Goal: Information Seeking & Learning: Learn about a topic

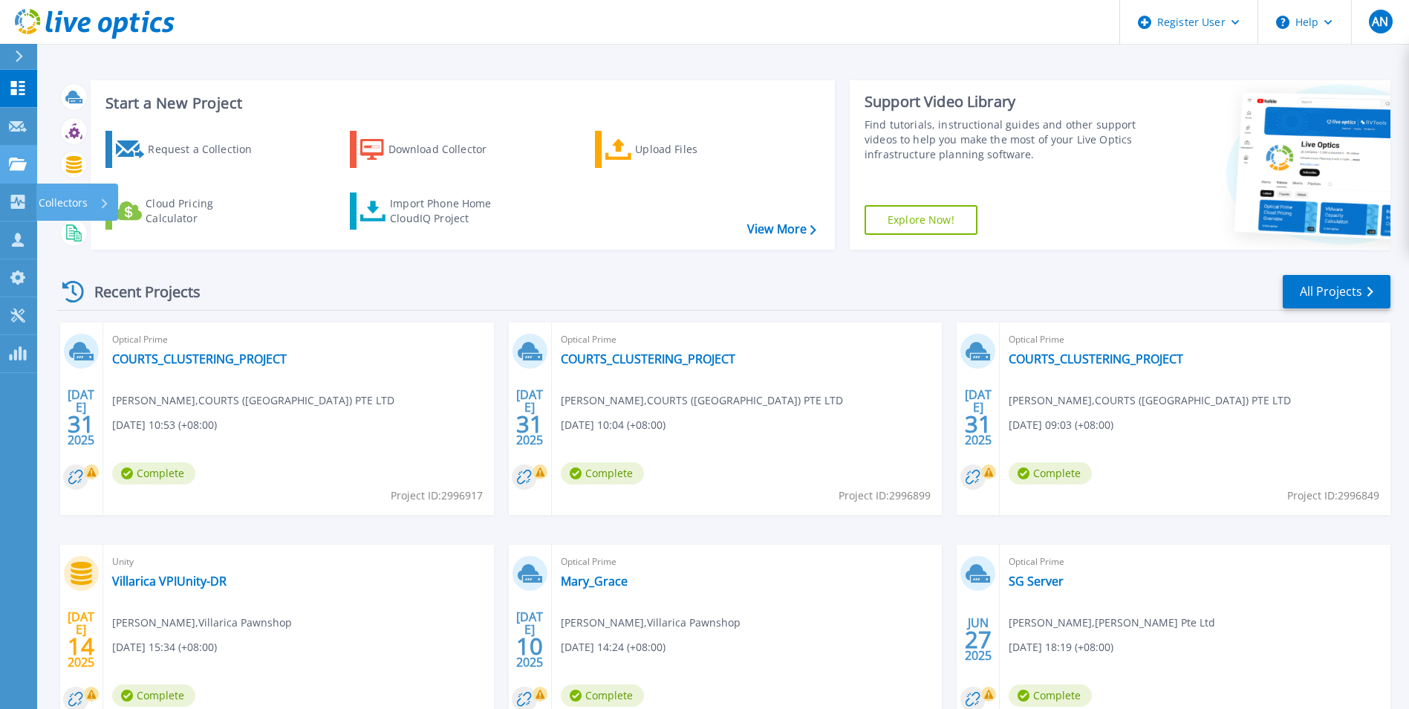
click at [23, 175] on link "Projects Projects" at bounding box center [18, 165] width 37 height 38
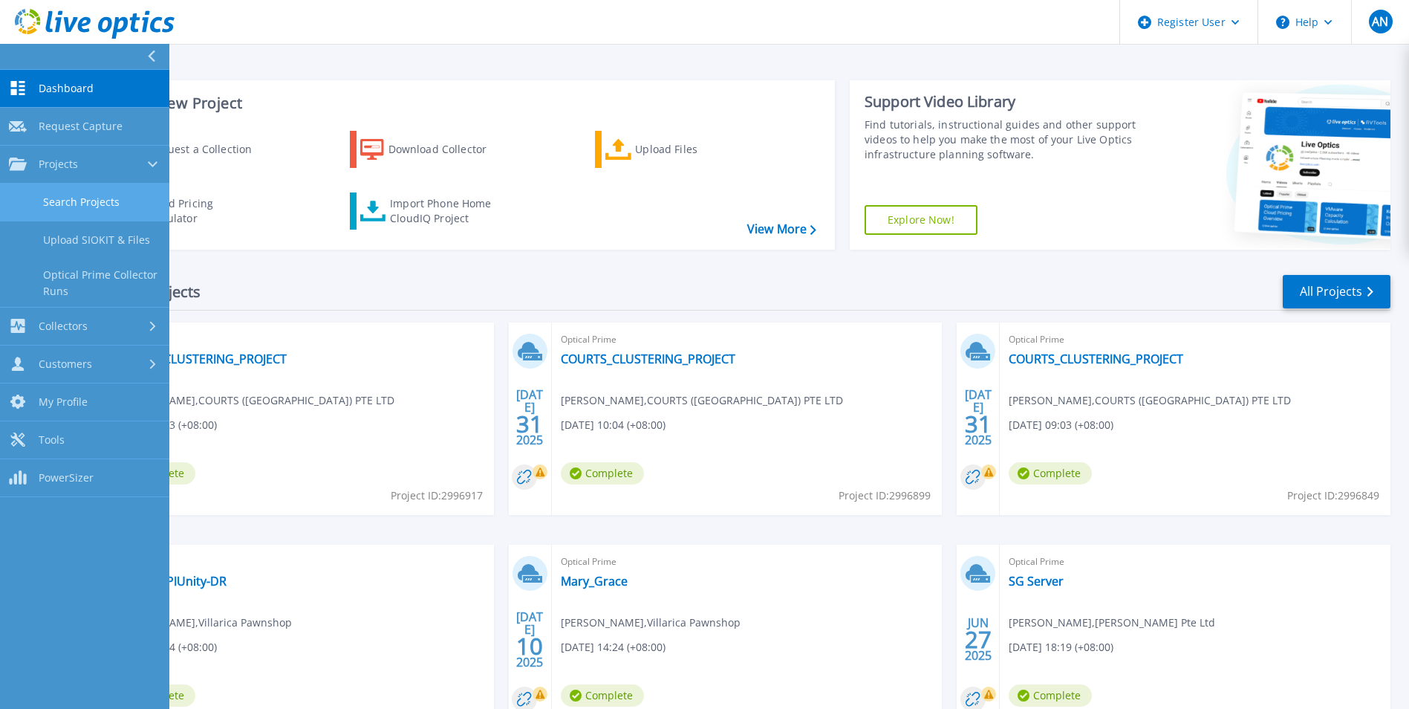
click at [101, 211] on link "Search Projects" at bounding box center [84, 202] width 169 height 38
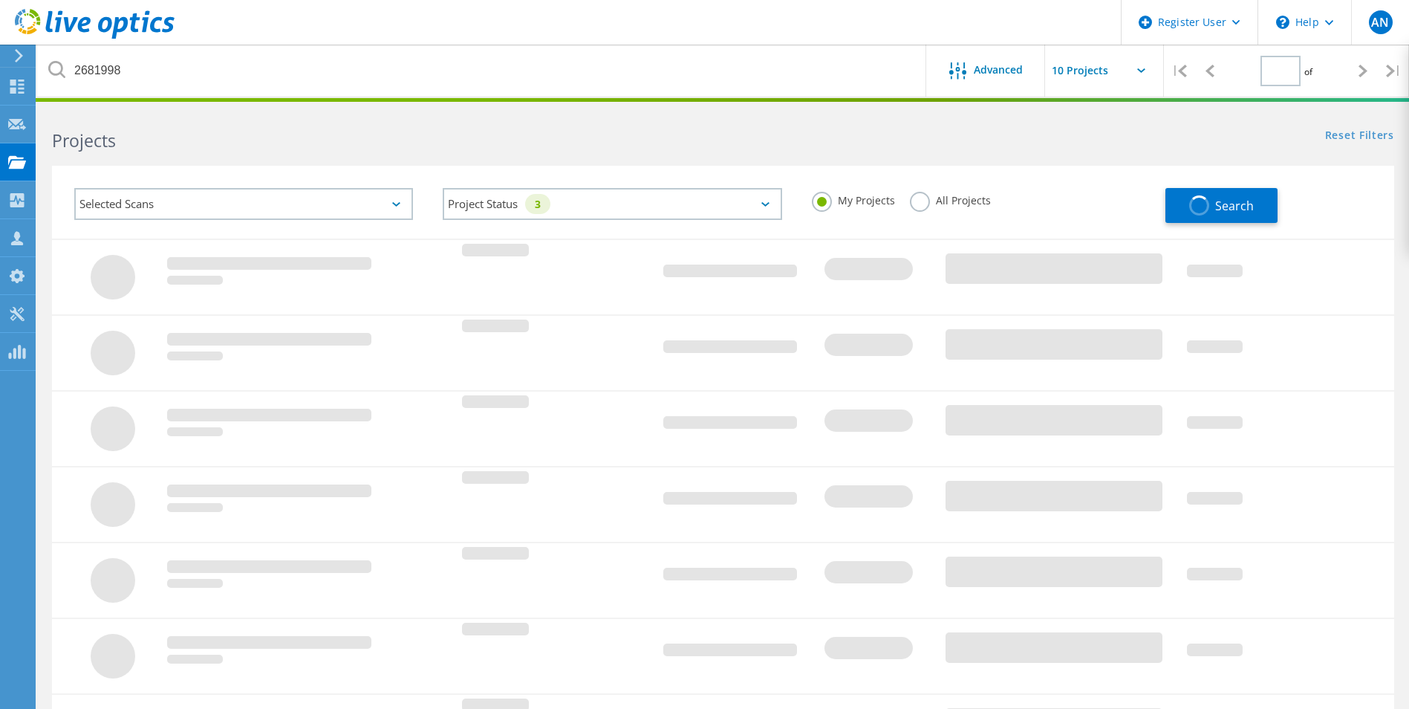
type input "1"
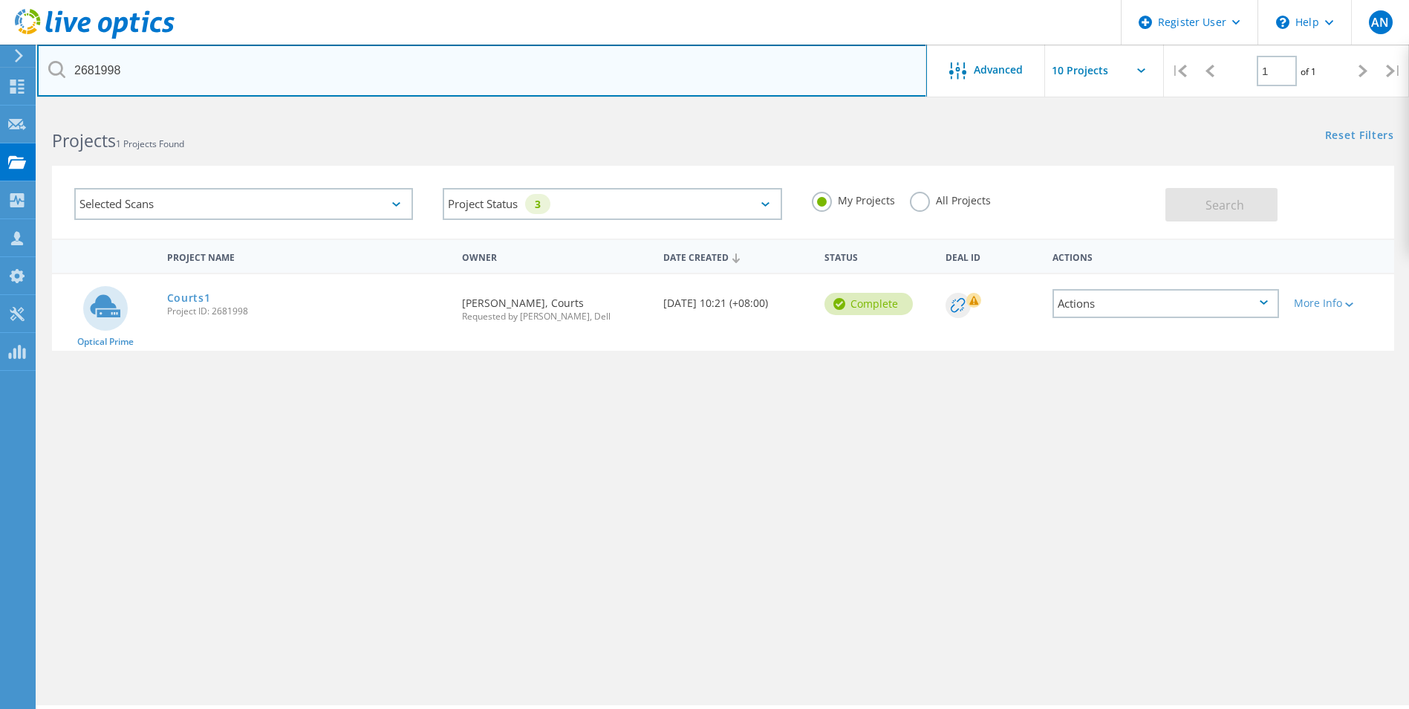
click at [217, 64] on input "2681998" at bounding box center [482, 71] width 890 height 52
type input "unity"
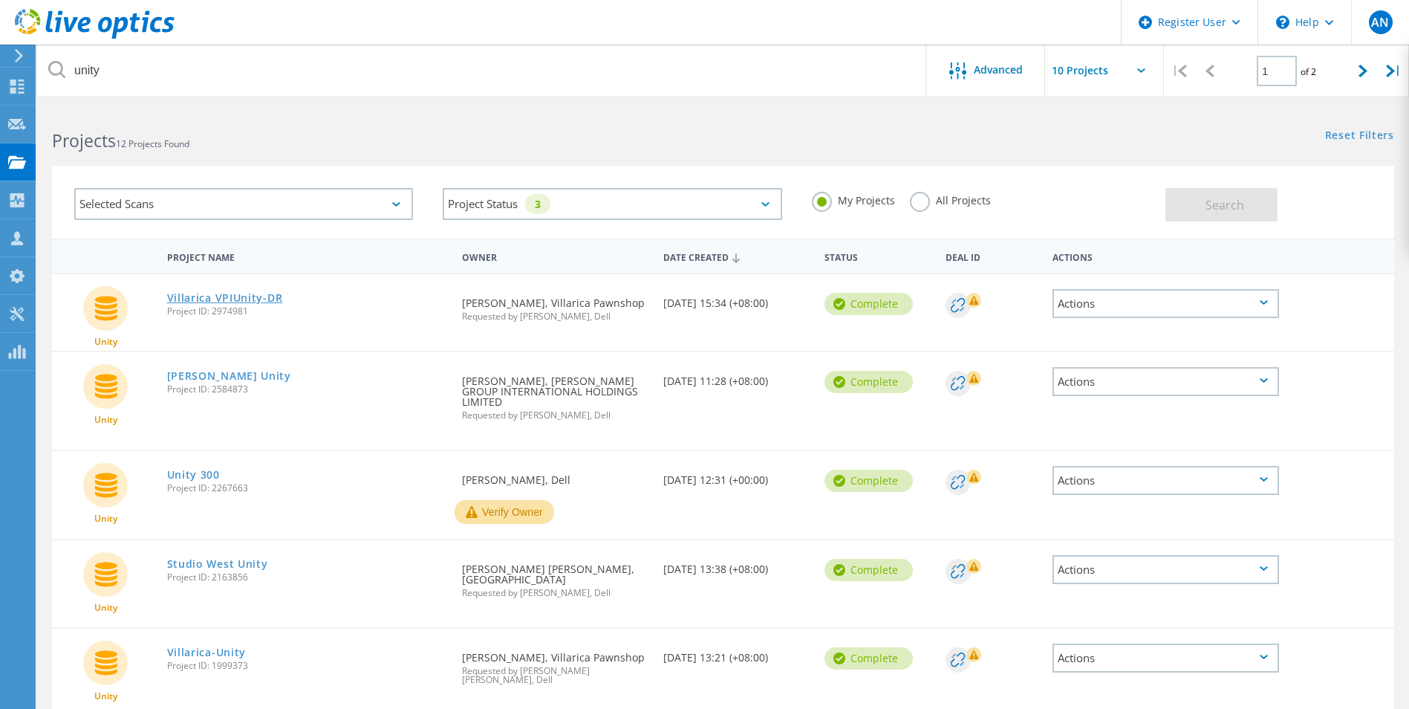
click at [253, 294] on link "Villarica VPIUnity-DR" at bounding box center [225, 298] width 116 height 10
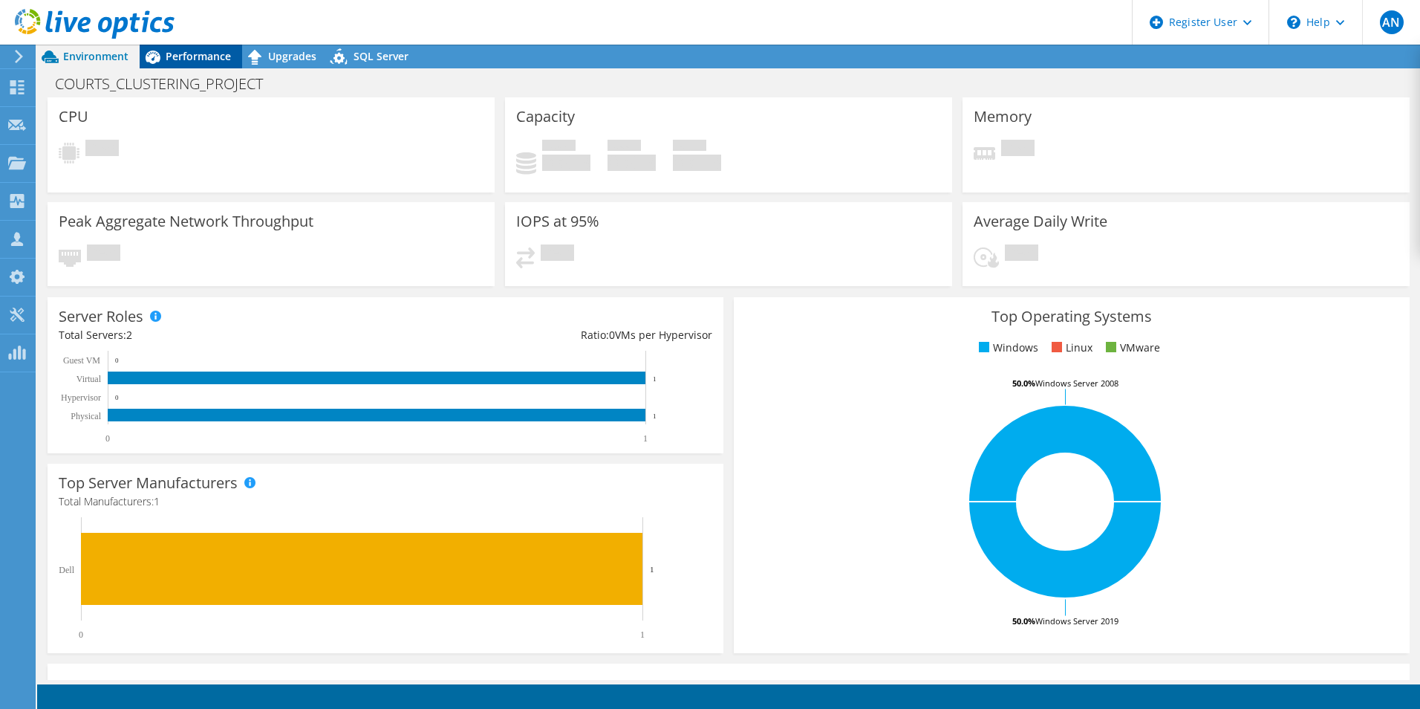
click at [186, 53] on span "Performance" at bounding box center [198, 56] width 65 height 14
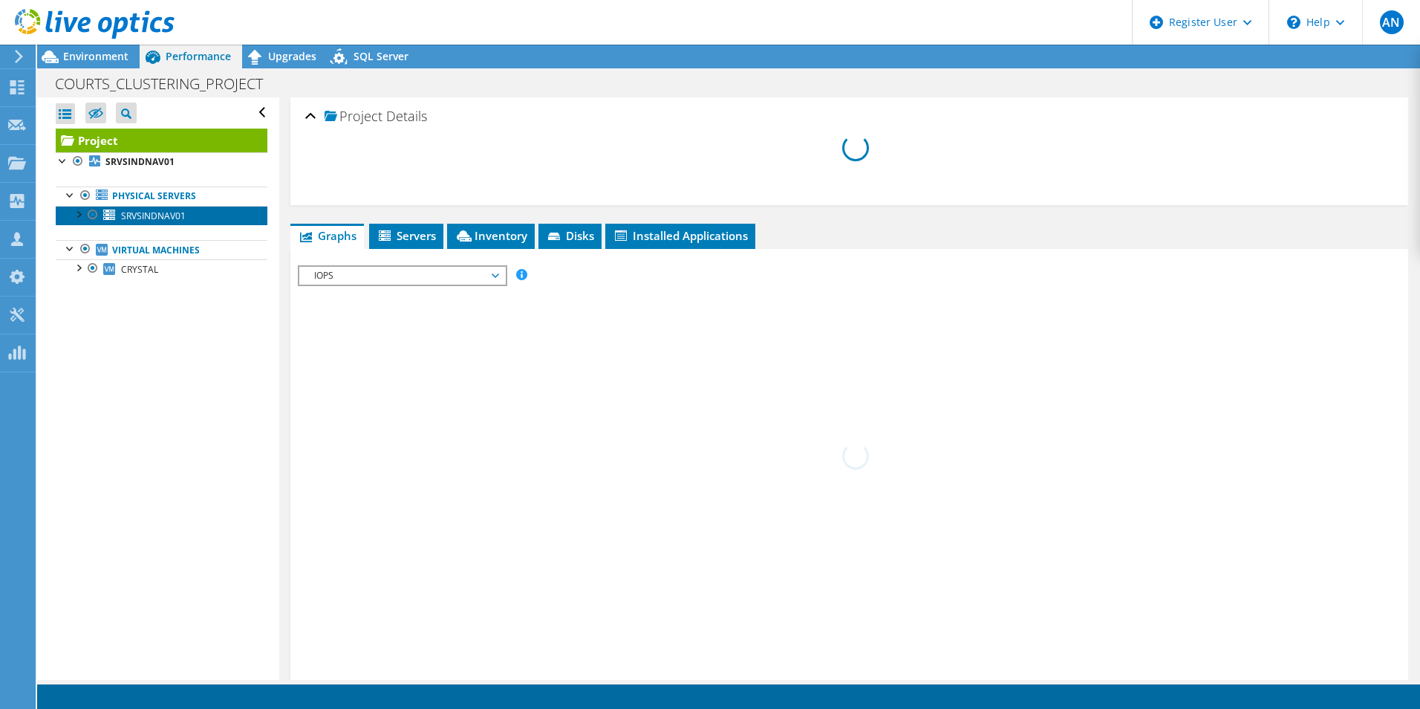
click at [212, 209] on link "SRVSINDNAV01" at bounding box center [162, 215] width 212 height 19
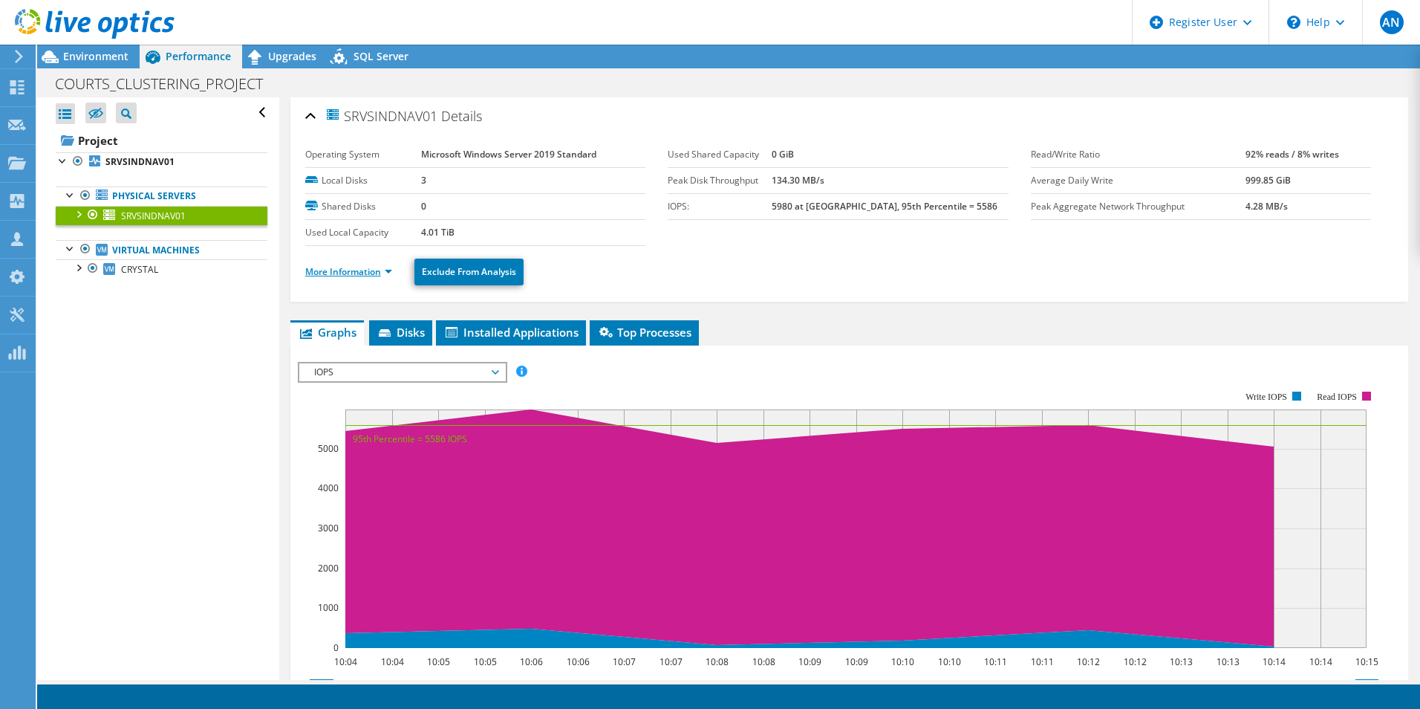
click at [354, 272] on link "More Information" at bounding box center [348, 271] width 87 height 13
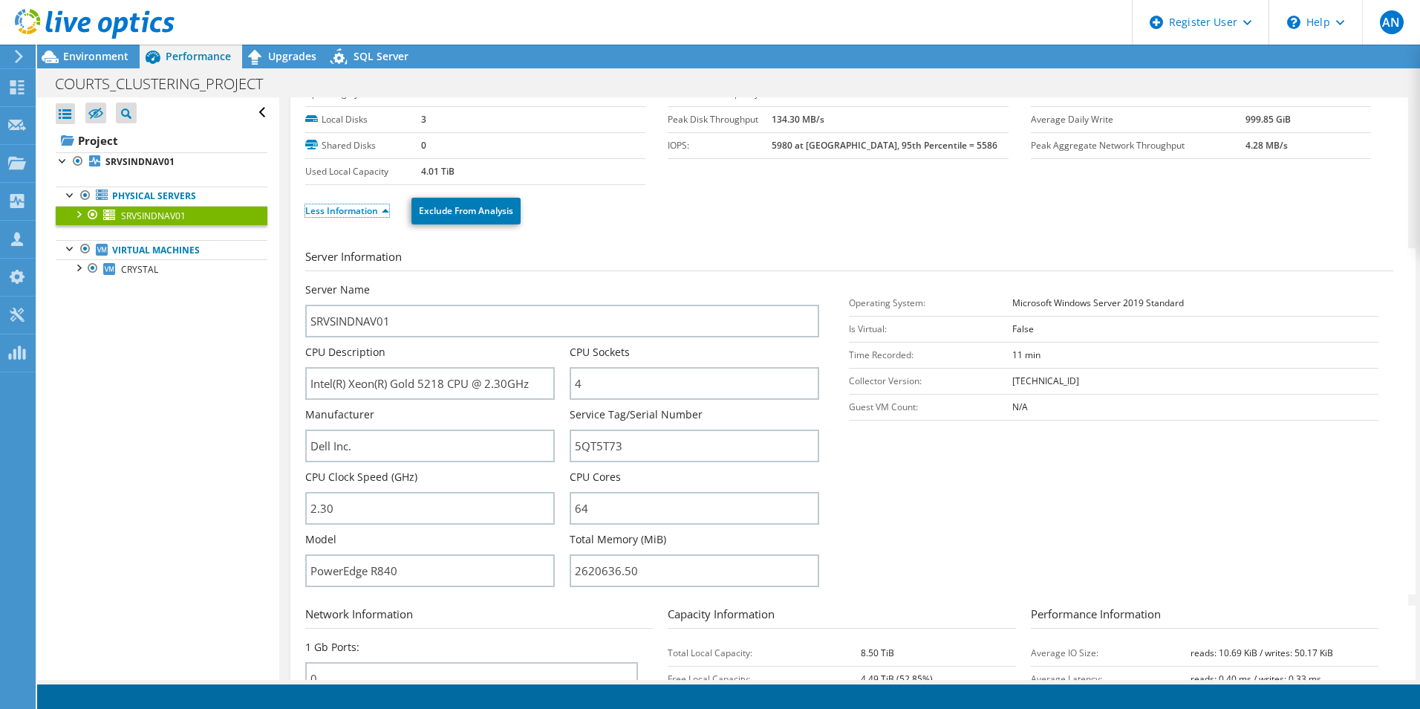
scroll to position [149, 0]
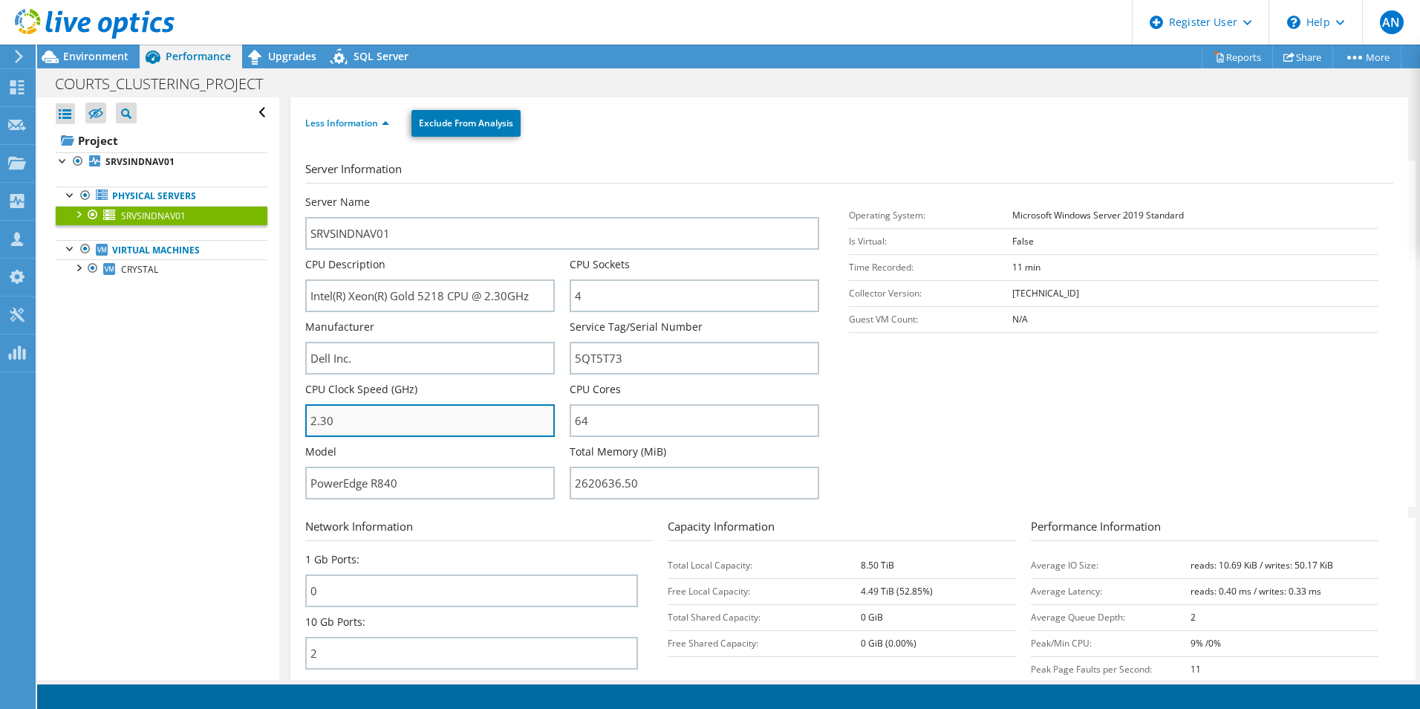
drag, startPoint x: 351, startPoint y: 418, endPoint x: 324, endPoint y: 420, distance: 27.6
click at [324, 420] on input "2.30" at bounding box center [430, 420] width 250 height 33
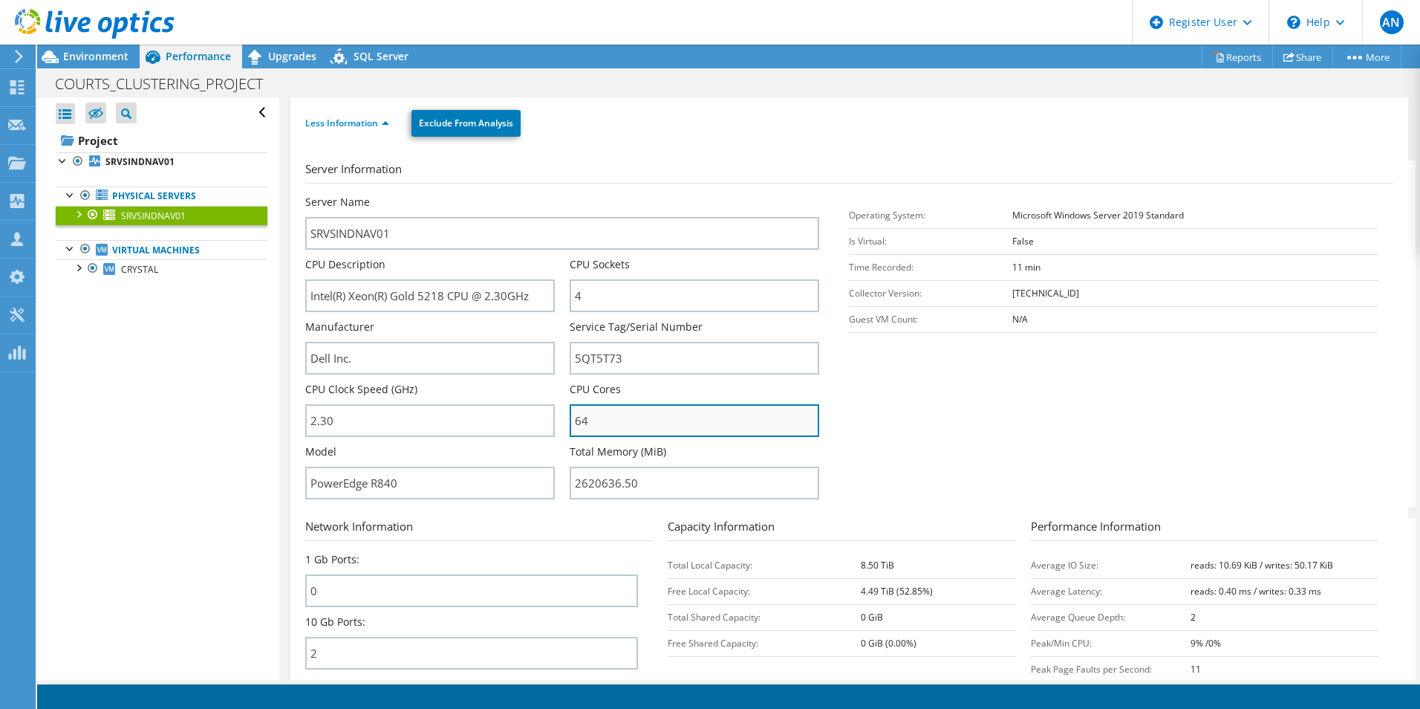
click at [608, 421] on input "64" at bounding box center [695, 420] width 250 height 33
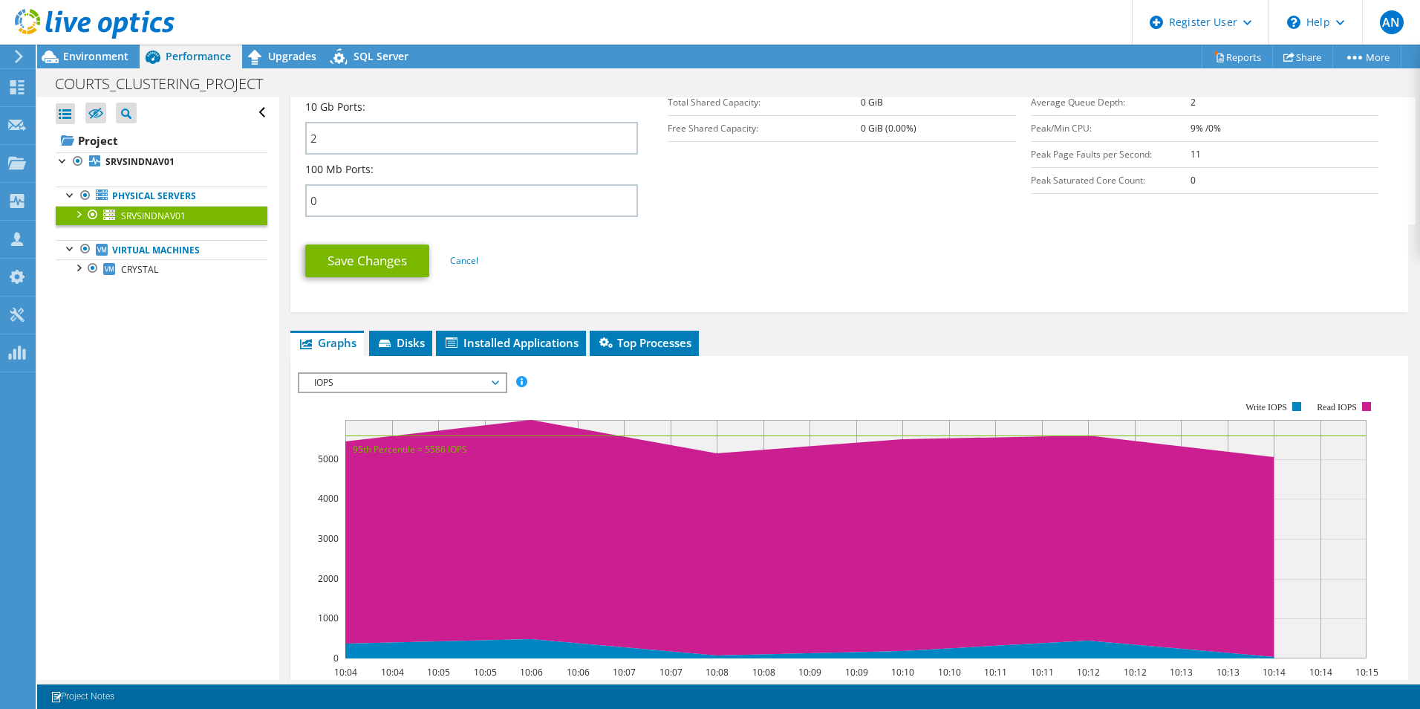
scroll to position [520, 0]
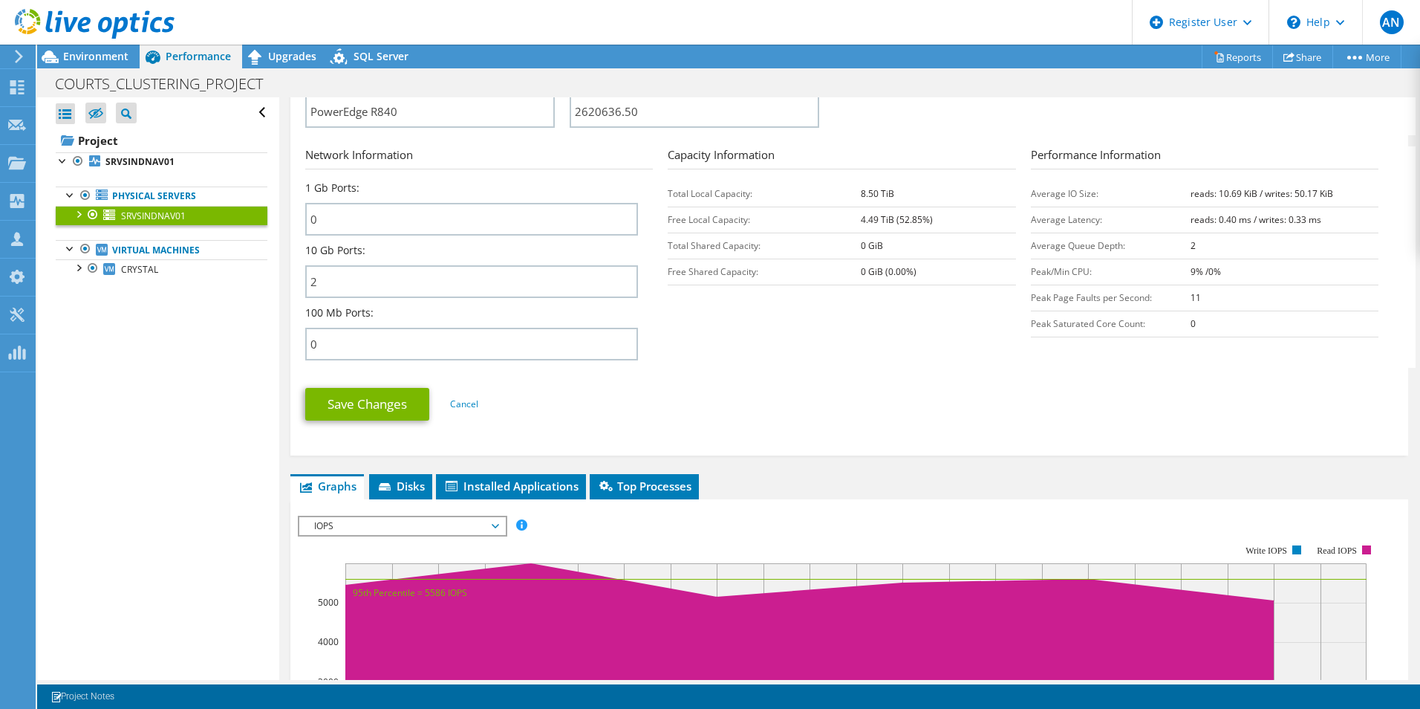
click at [74, 214] on div at bounding box center [78, 213] width 15 height 15
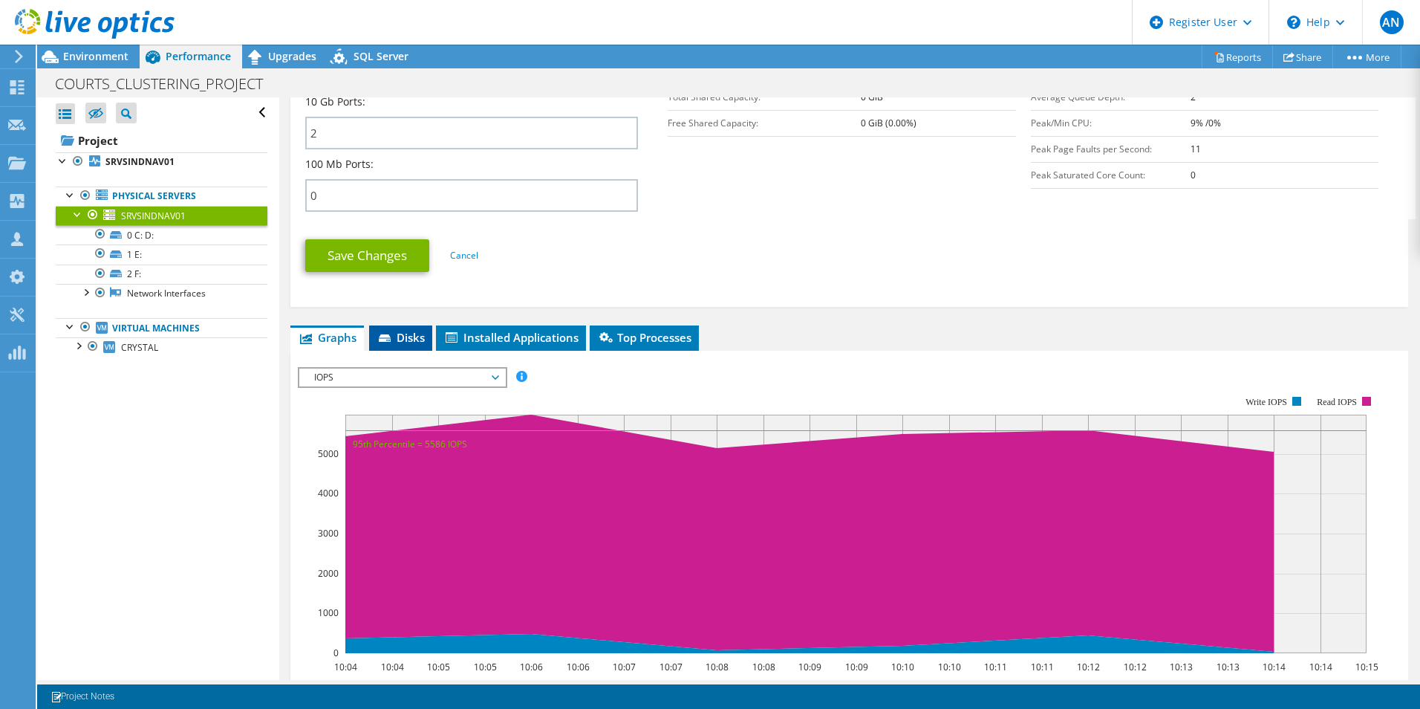
click at [419, 332] on span "Disks" at bounding box center [401, 337] width 48 height 15
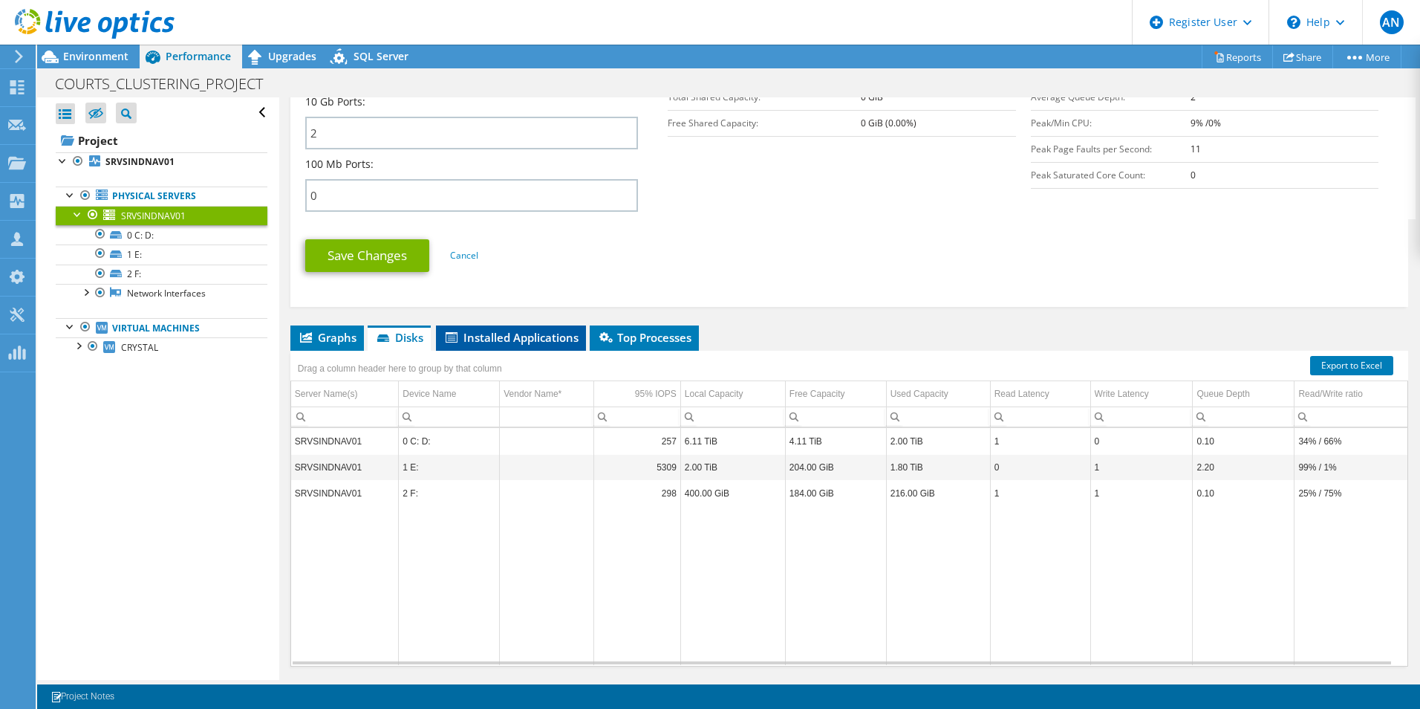
click at [512, 346] on li "Installed Applications" at bounding box center [511, 337] width 150 height 25
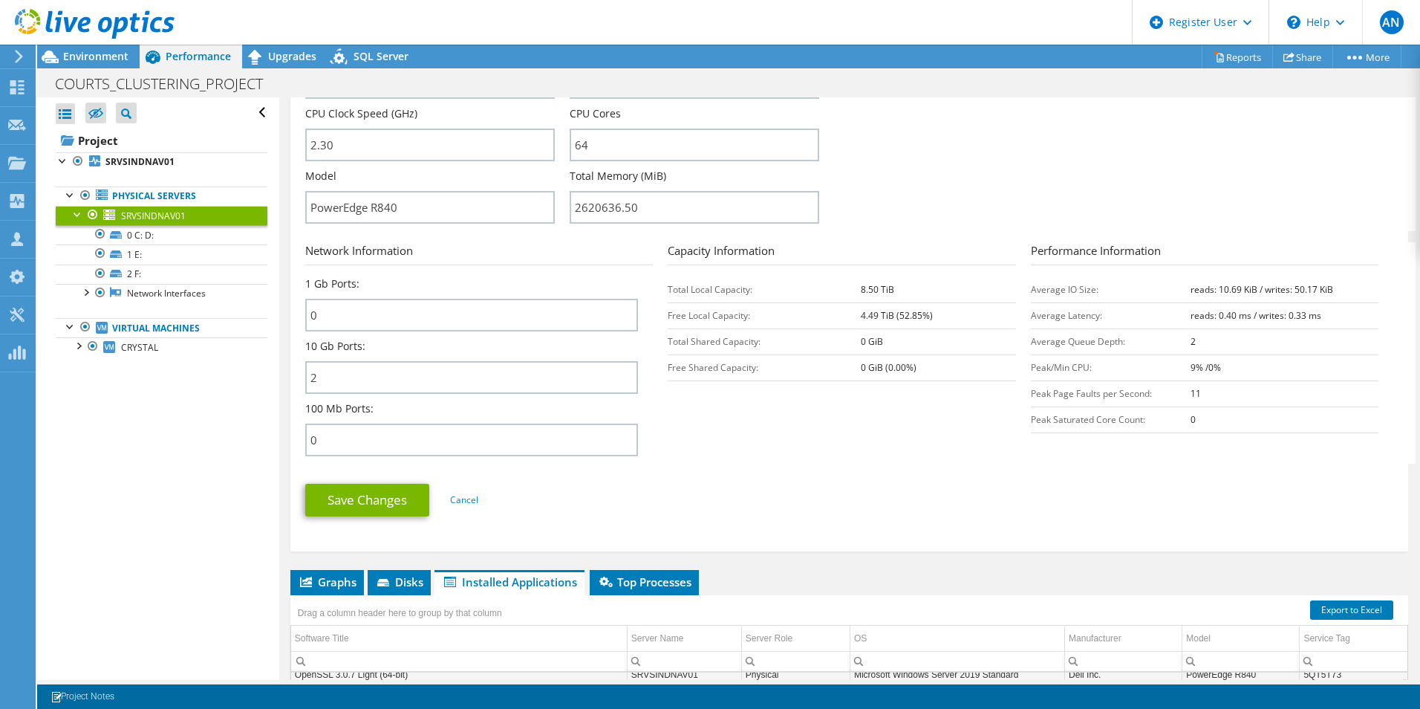
scroll to position [414, 0]
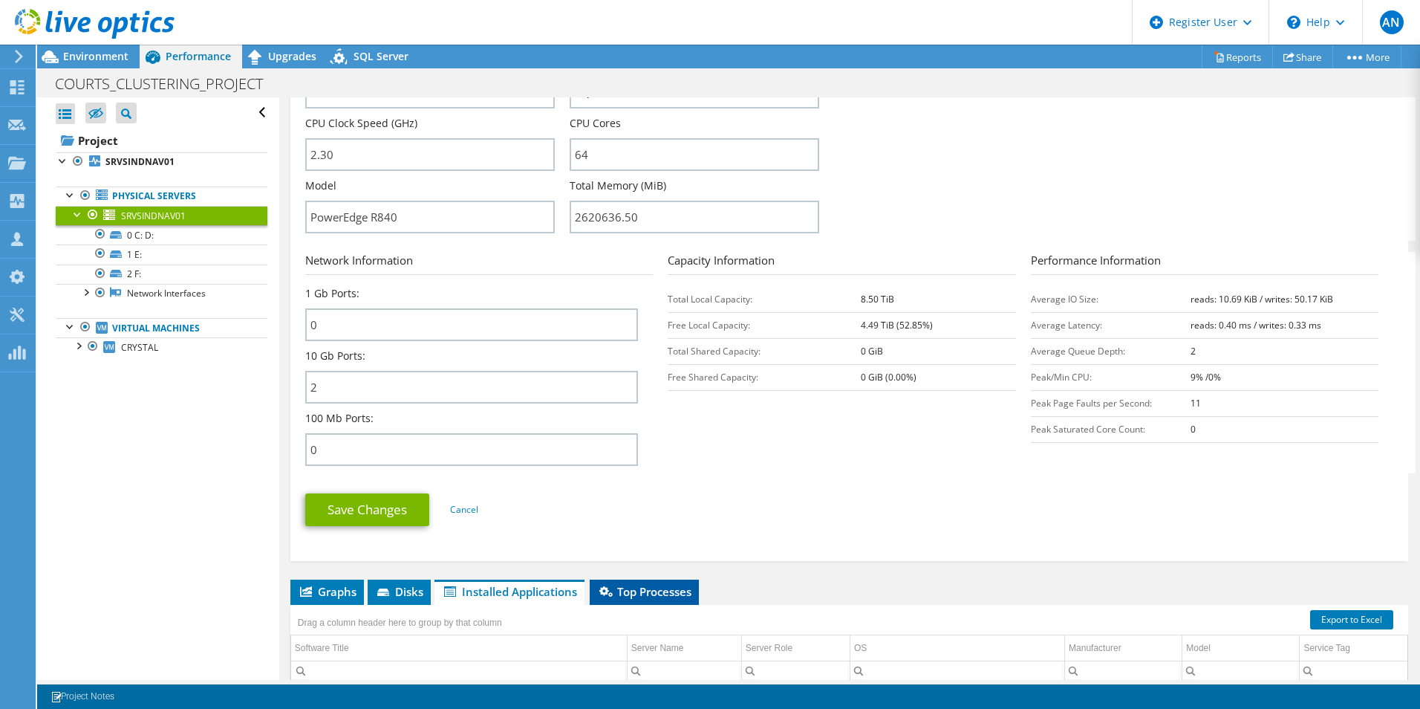
click at [660, 547] on span "Top Processes" at bounding box center [644, 591] width 94 height 15
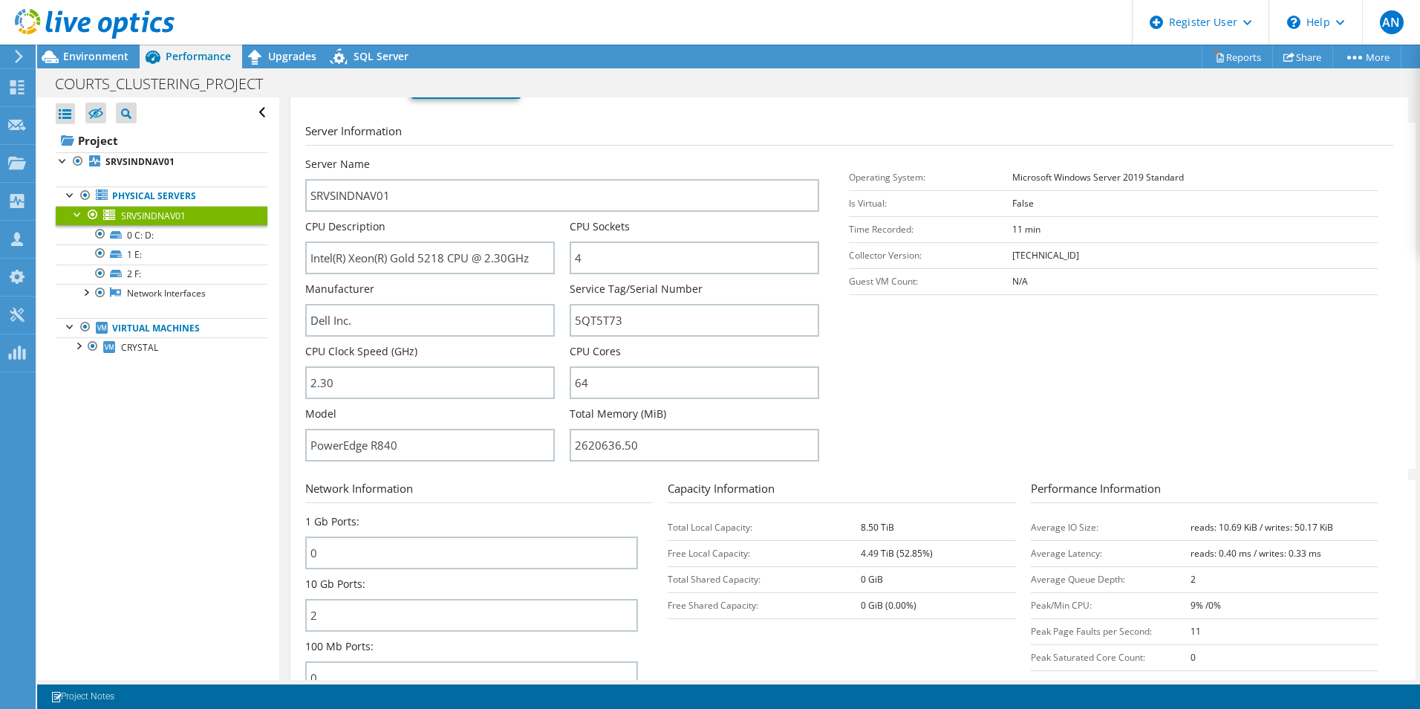
scroll to position [0, 0]
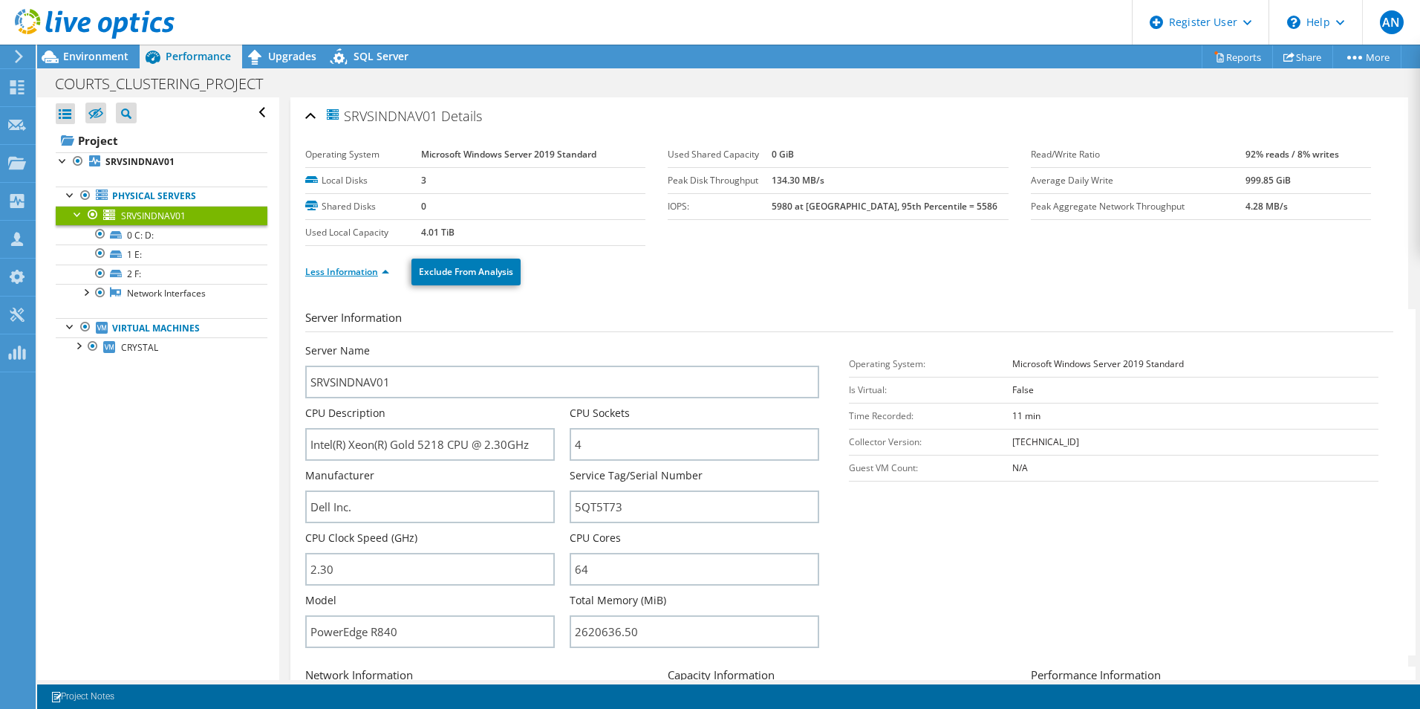
click at [339, 269] on link "Less Information" at bounding box center [347, 271] width 84 height 13
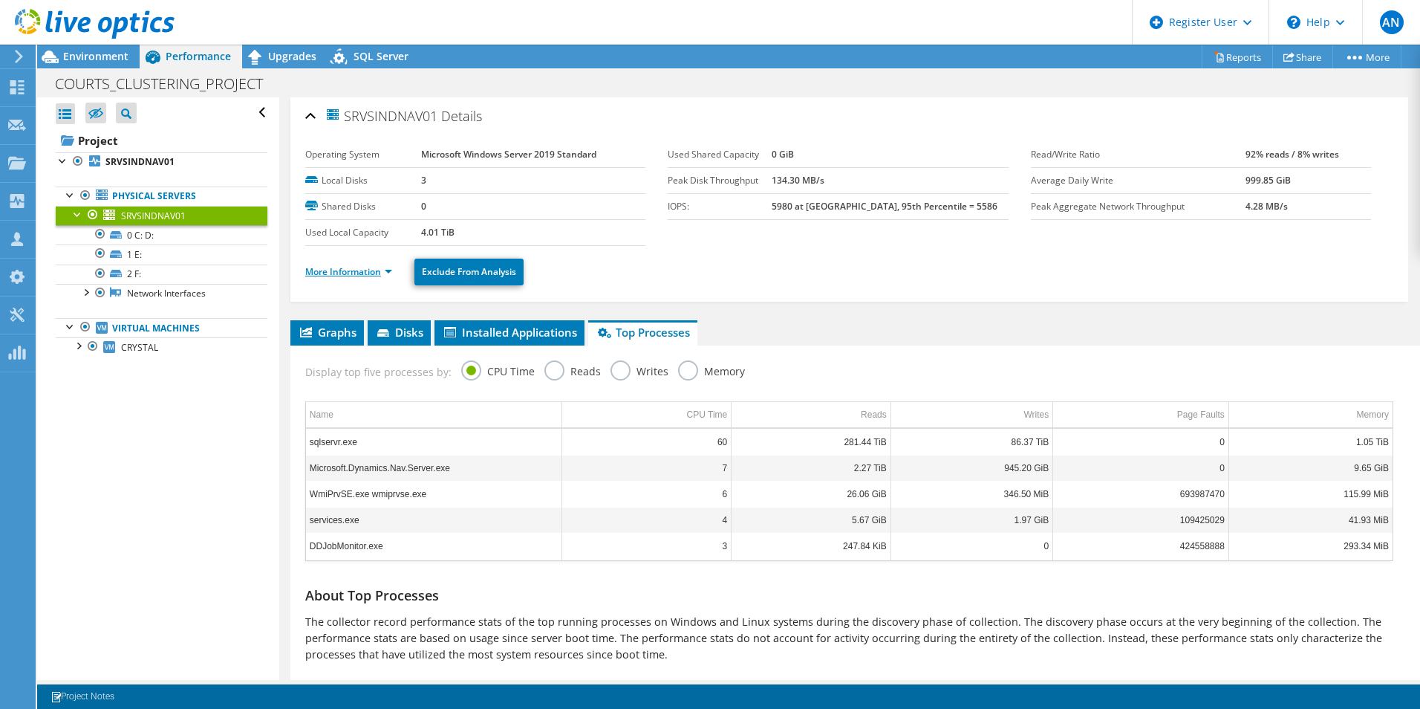
click at [339, 267] on link "More Information" at bounding box center [348, 271] width 87 height 13
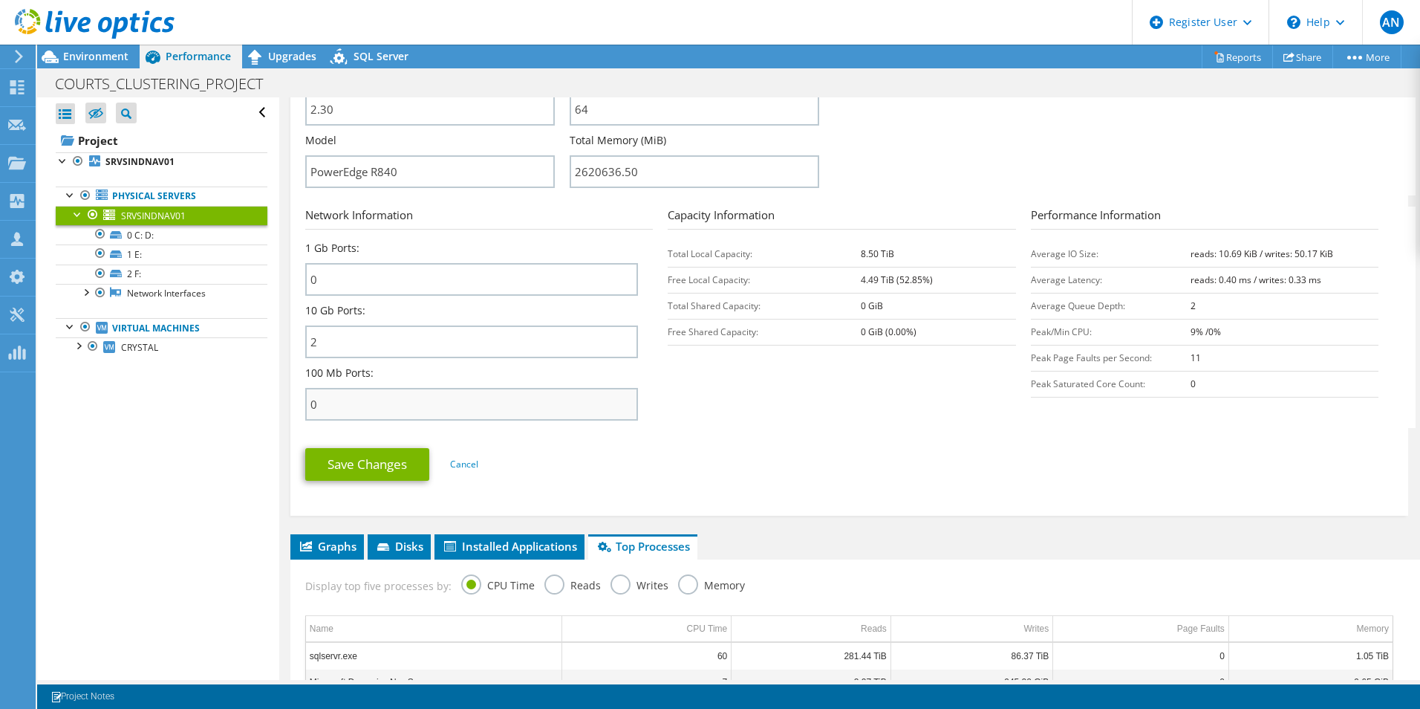
scroll to position [594, 0]
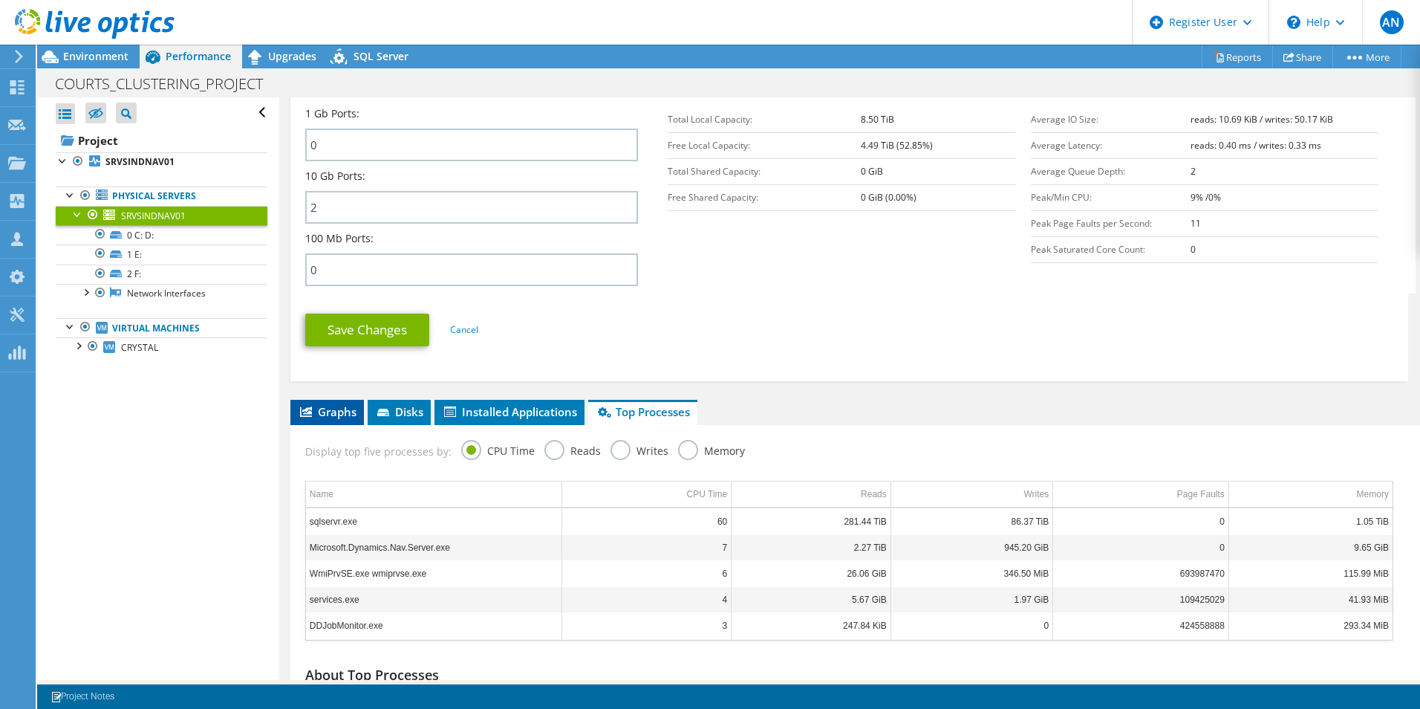
click at [331, 418] on span "Graphs" at bounding box center [327, 411] width 59 height 15
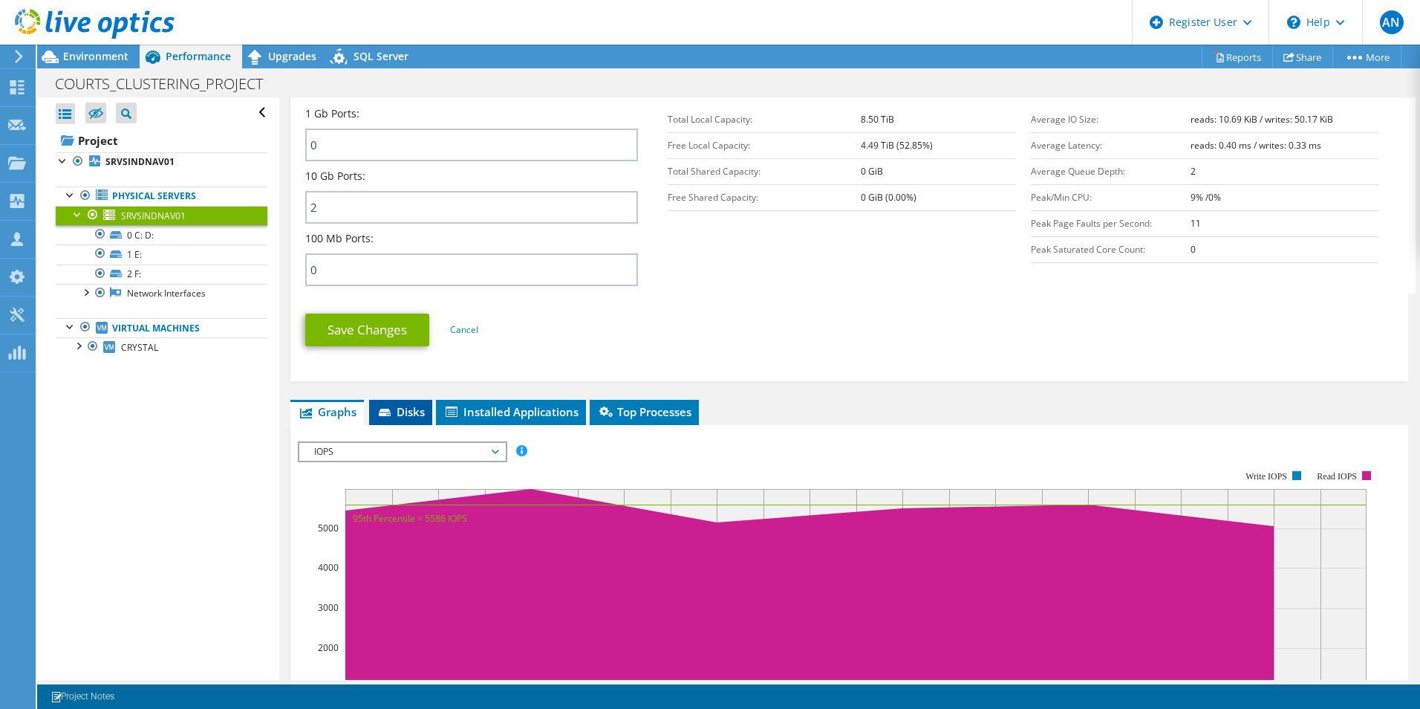
click at [416, 413] on span "Disks" at bounding box center [401, 411] width 48 height 15
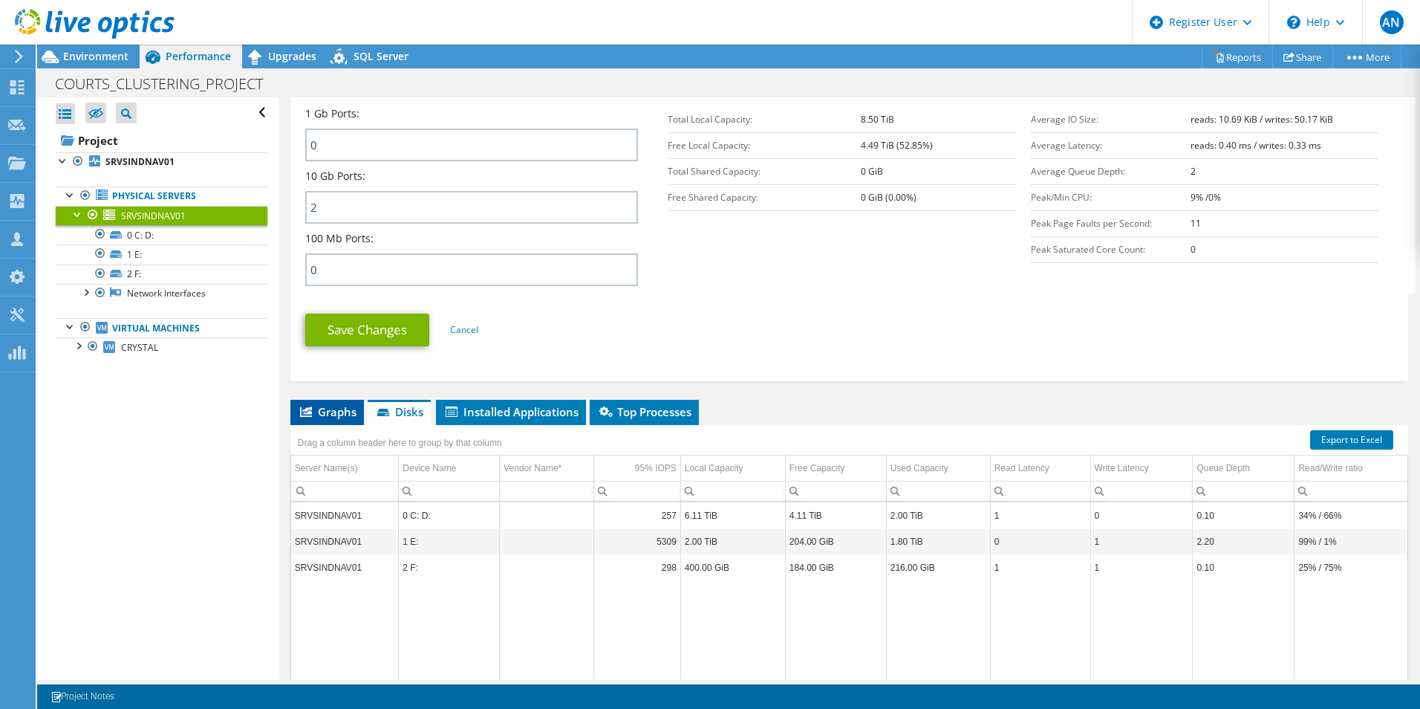
click at [322, 414] on span "Graphs" at bounding box center [327, 411] width 59 height 15
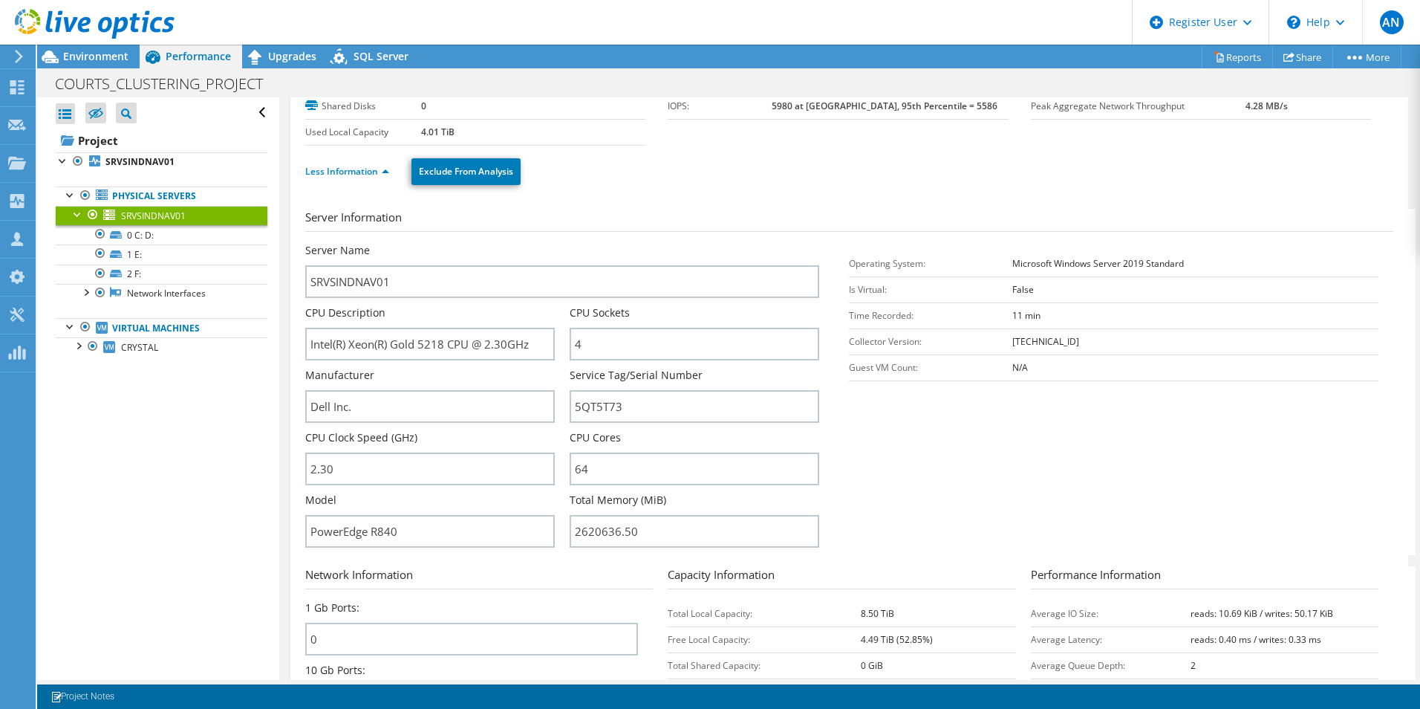
scroll to position [0, 0]
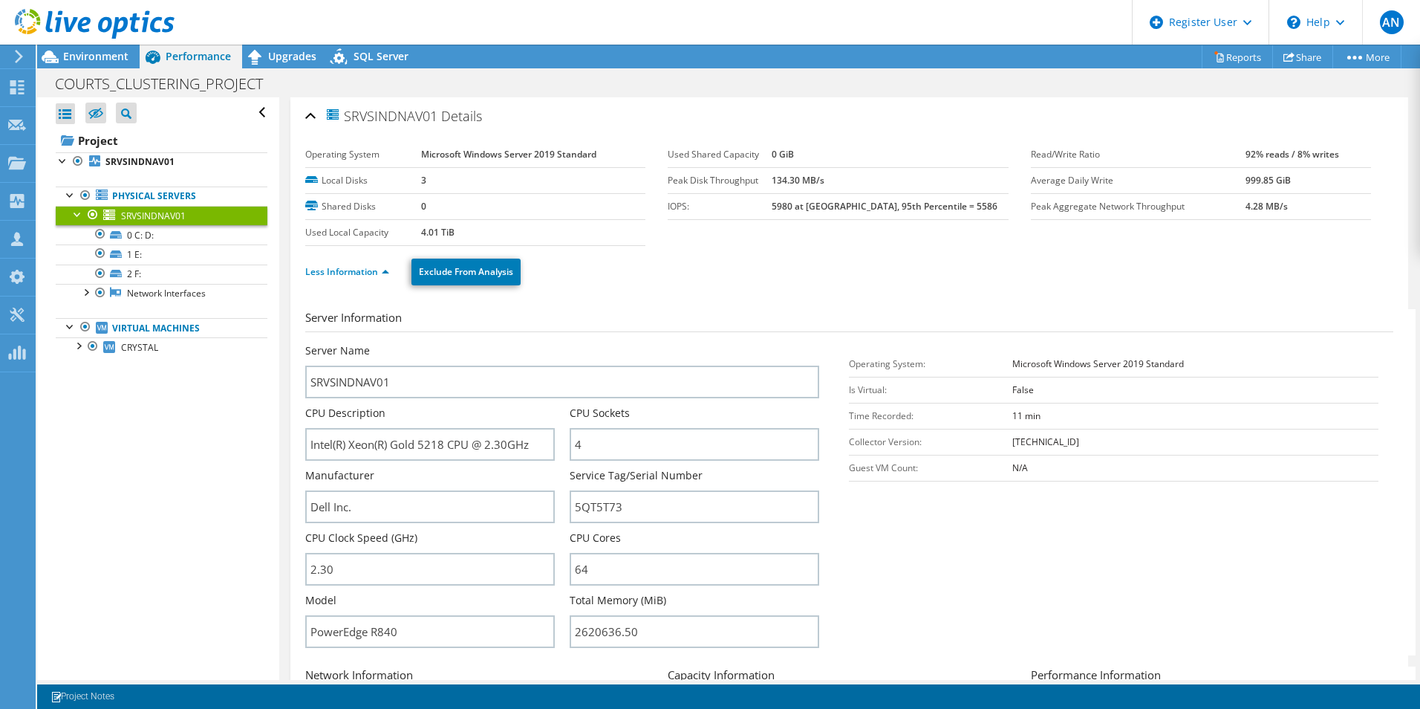
click at [420, 117] on span "SRVSINDNAV01" at bounding box center [381, 115] width 113 height 17
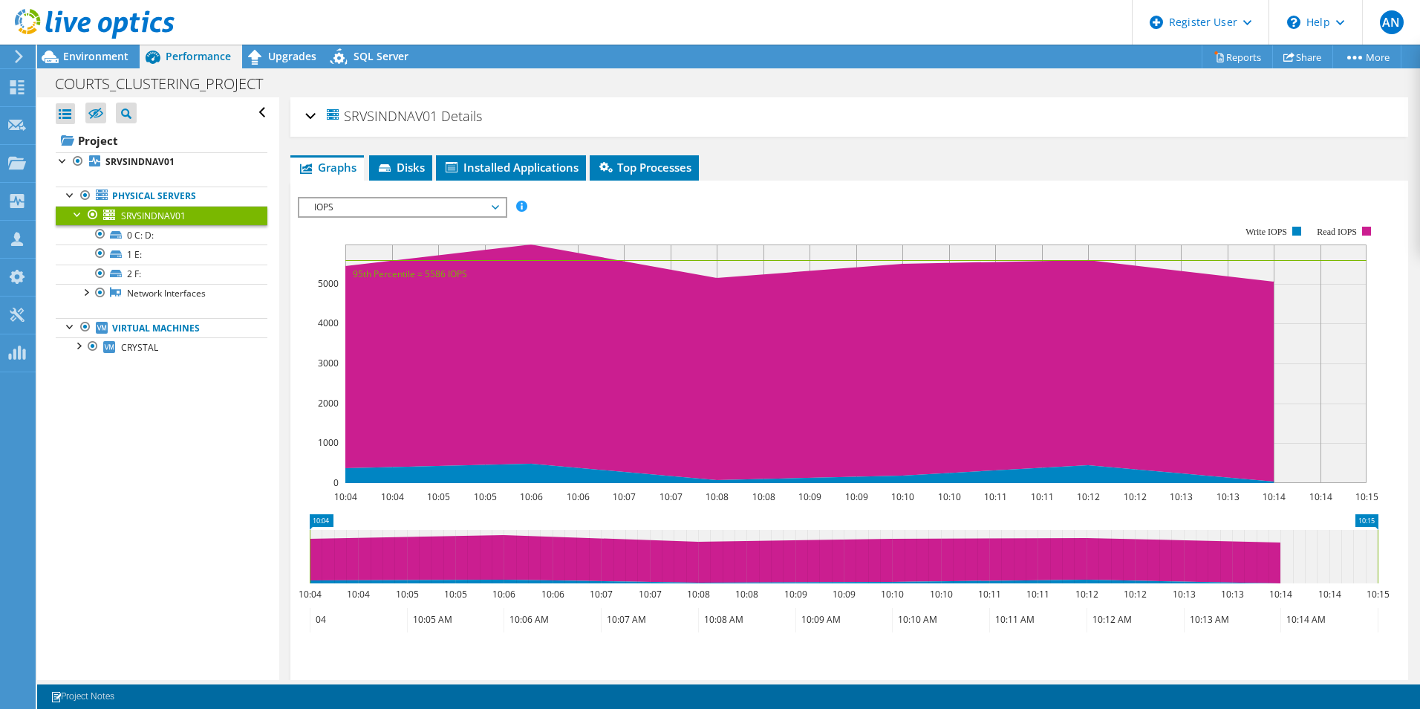
click at [97, 45] on div at bounding box center [87, 25] width 175 height 50
click at [99, 53] on span "Environment" at bounding box center [95, 56] width 65 height 14
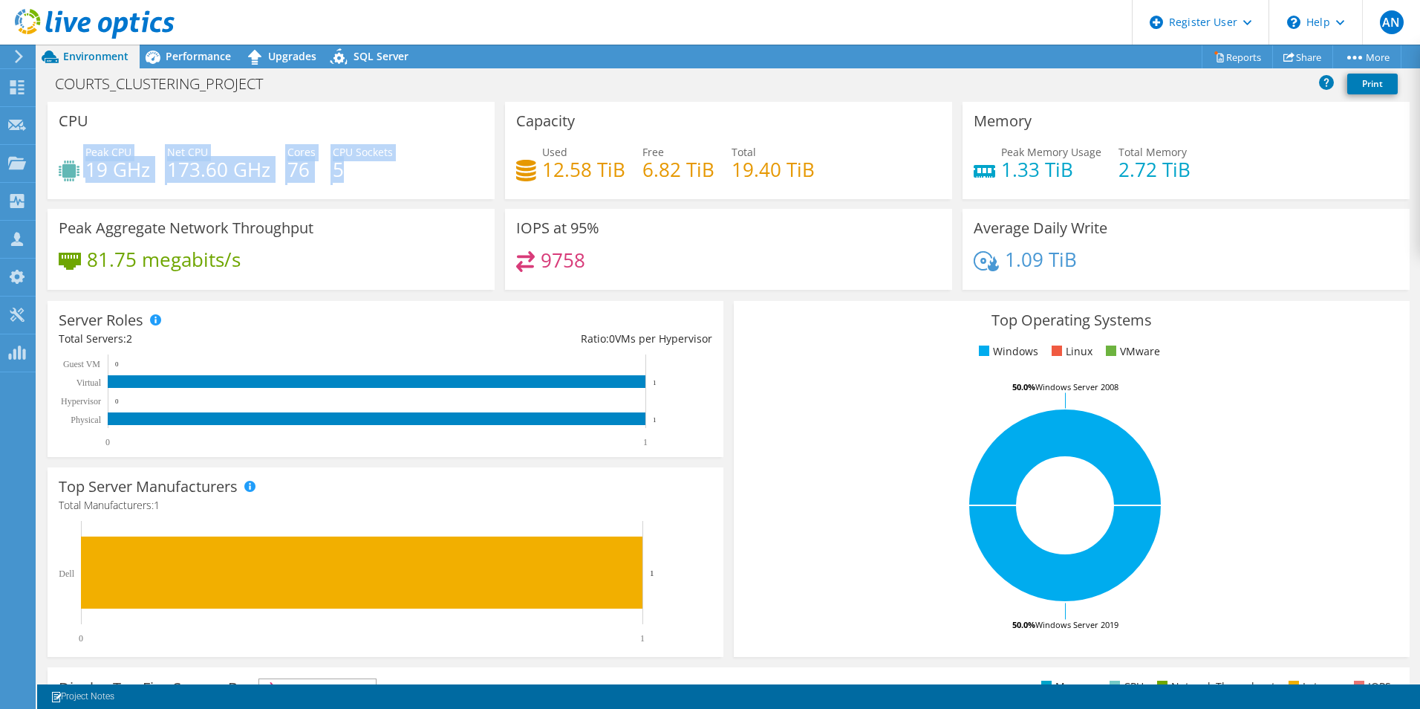
drag, startPoint x: 80, startPoint y: 168, endPoint x: 360, endPoint y: 182, distance: 280.3
click at [360, 182] on div "Peak CPU 19 GHz Net CPU 173.60 GHz Cores 76 CPU Sockets 5" at bounding box center [271, 168] width 425 height 48
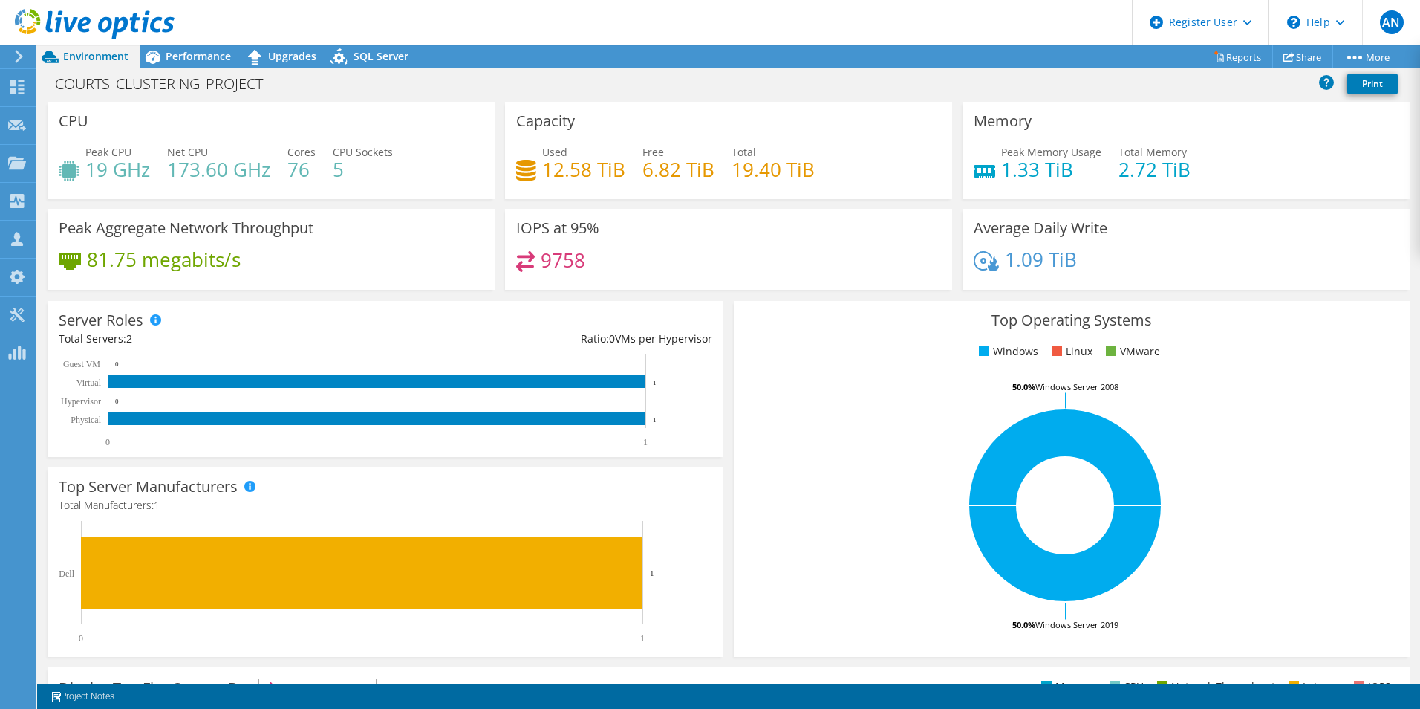
drag, startPoint x: 360, startPoint y: 182, endPoint x: 273, endPoint y: 260, distance: 117.3
click at [323, 257] on div "81.75 megabits/s" at bounding box center [271, 266] width 425 height 31
drag, startPoint x: 206, startPoint y: 264, endPoint x: 245, endPoint y: 267, distance: 39.4
click at [244, 267] on div "81.75 megabits/s" at bounding box center [271, 266] width 425 height 31
drag, startPoint x: 245, startPoint y: 267, endPoint x: 495, endPoint y: 275, distance: 249.7
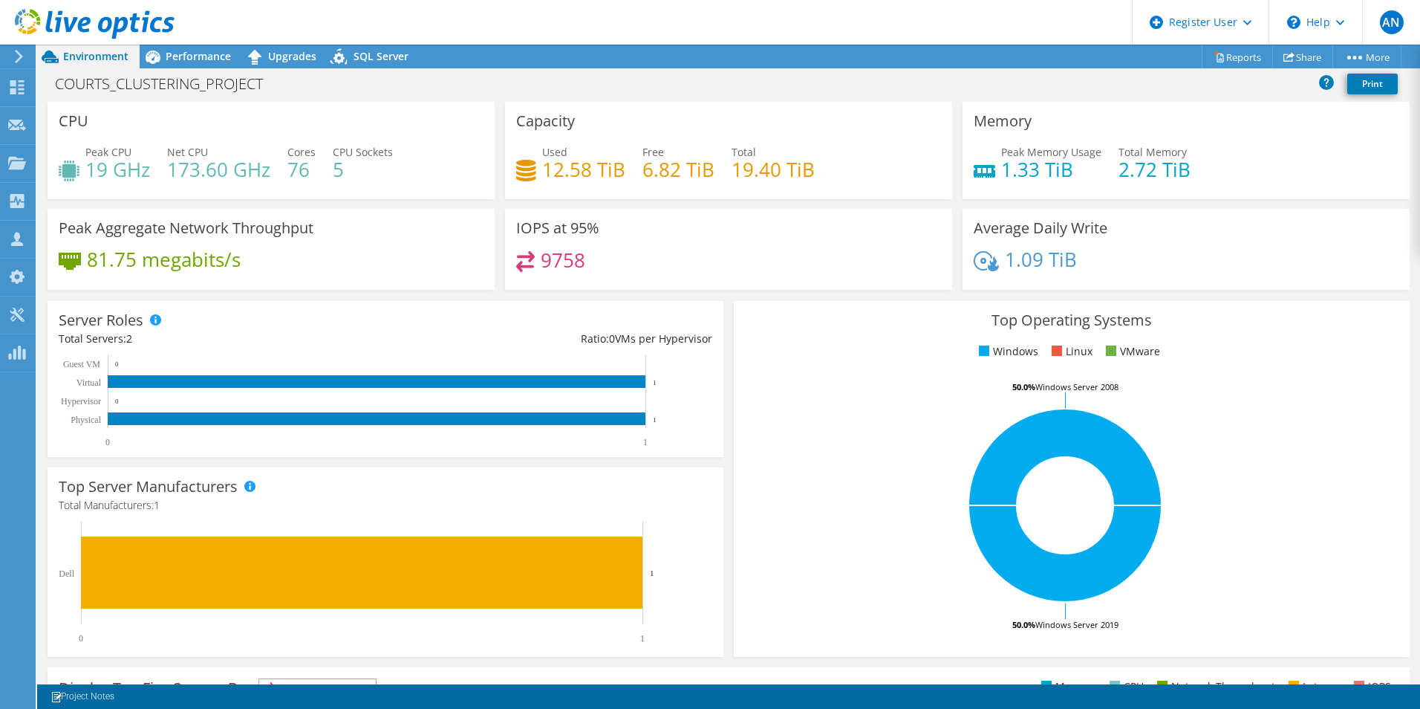
click at [480, 289] on div "Peak Aggregate Network Throughput 81.75 megabits/s" at bounding box center [271, 249] width 447 height 81
drag, startPoint x: 531, startPoint y: 227, endPoint x: 579, endPoint y: 267, distance: 62.7
click at [579, 267] on div "IOPS at 95% 9758" at bounding box center [728, 249] width 447 height 81
click at [858, 281] on div "9758" at bounding box center [728, 267] width 425 height 32
drag, startPoint x: 1033, startPoint y: 255, endPoint x: 1070, endPoint y: 275, distance: 42.2
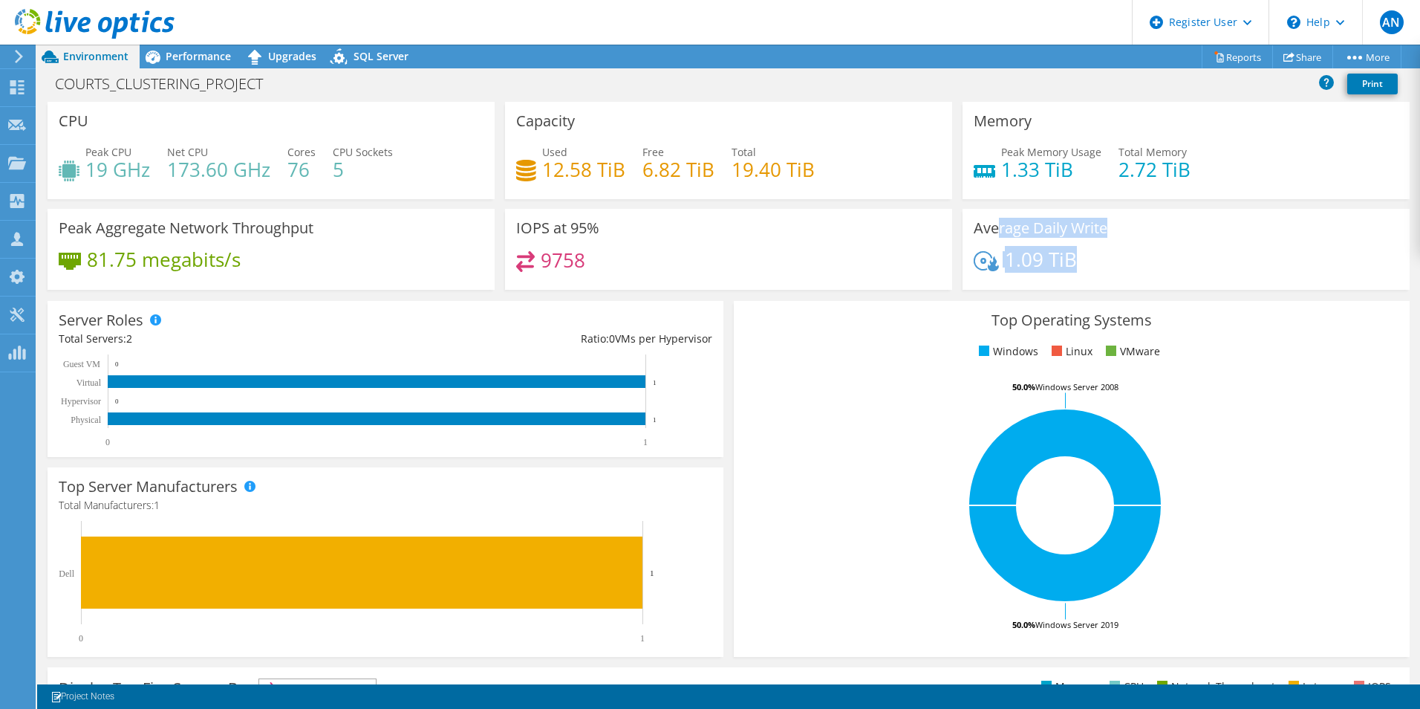
click at [1070, 275] on div "Average Daily Write 1.09 TiB" at bounding box center [1186, 249] width 447 height 81
drag, startPoint x: 1070, startPoint y: 275, endPoint x: 801, endPoint y: 365, distance: 284.2
click at [801, 365] on div "Top Operating Systems Windows Linux VMware 50.0% Windows Server 2019 50.0% Wind…" at bounding box center [1072, 479] width 676 height 356
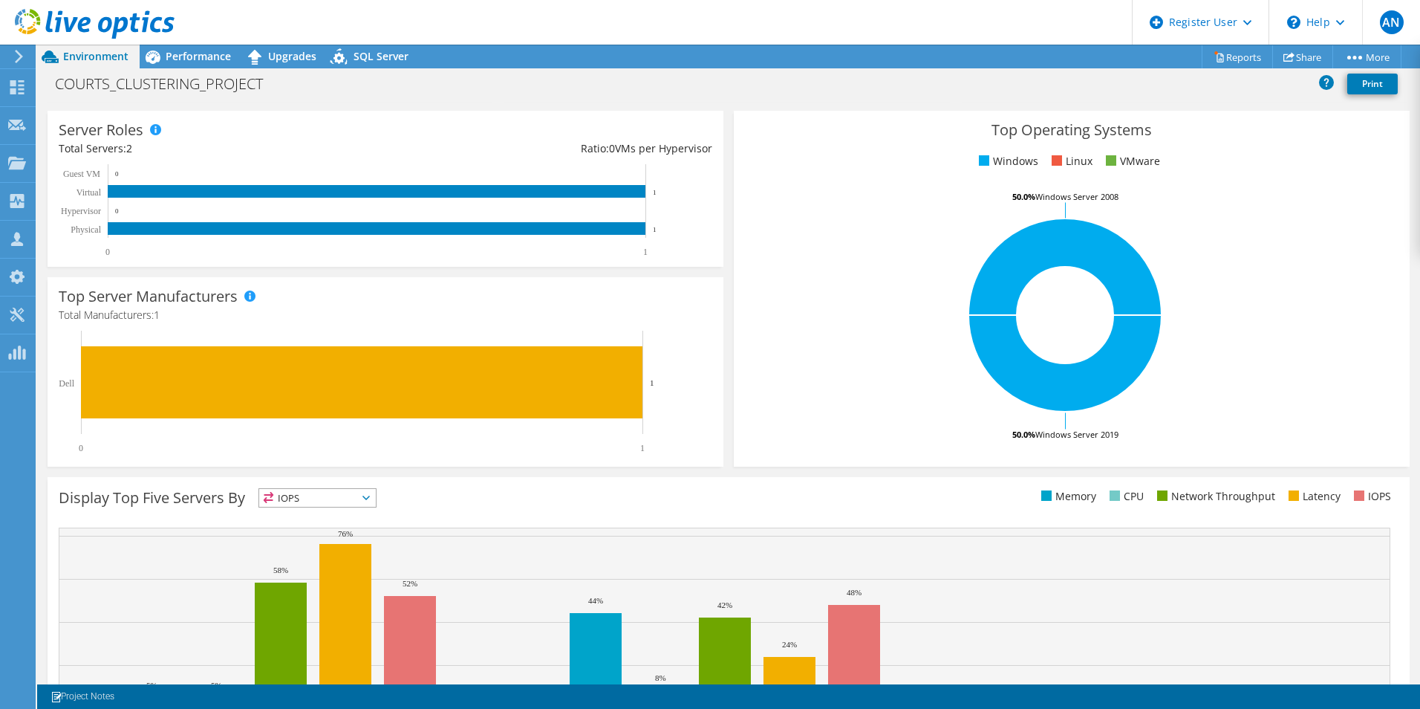
scroll to position [283, 0]
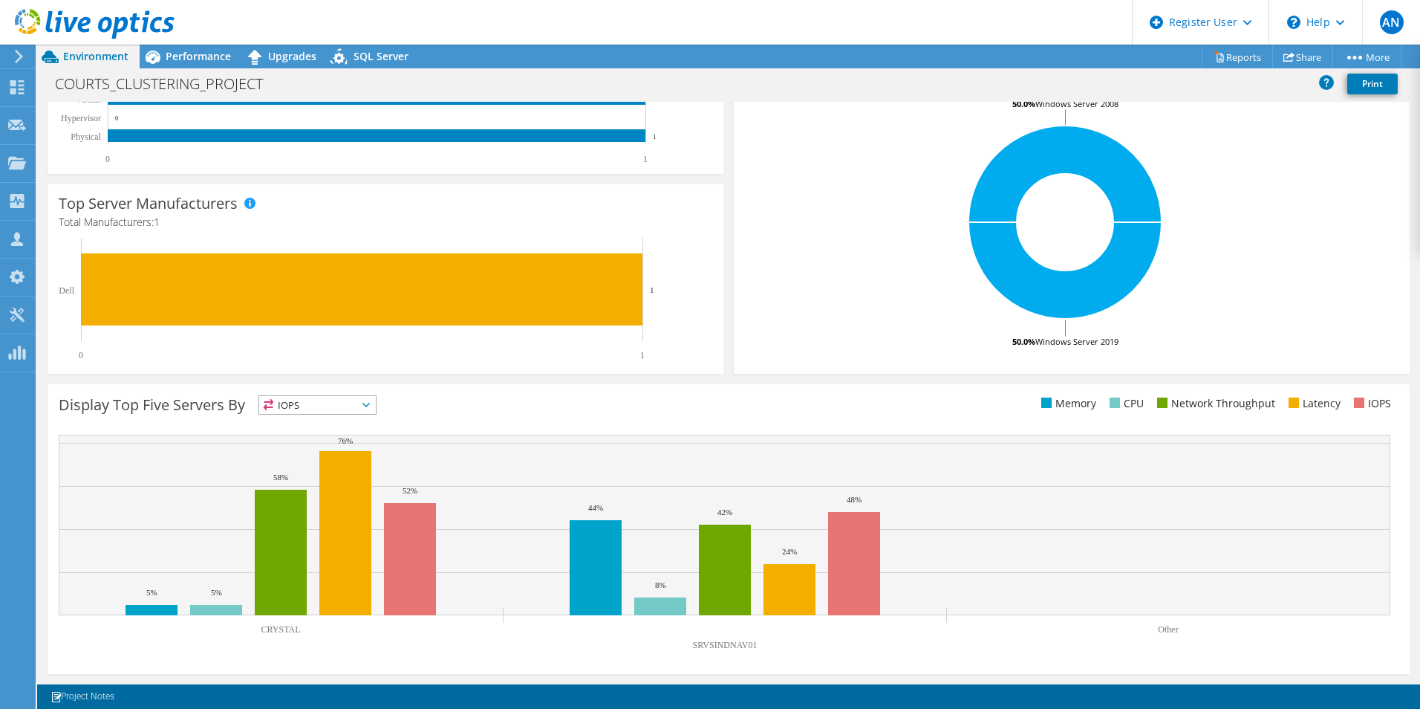
click at [336, 406] on span "IOPS" at bounding box center [317, 405] width 117 height 18
click at [328, 501] on li "Latency" at bounding box center [317, 507] width 117 height 21
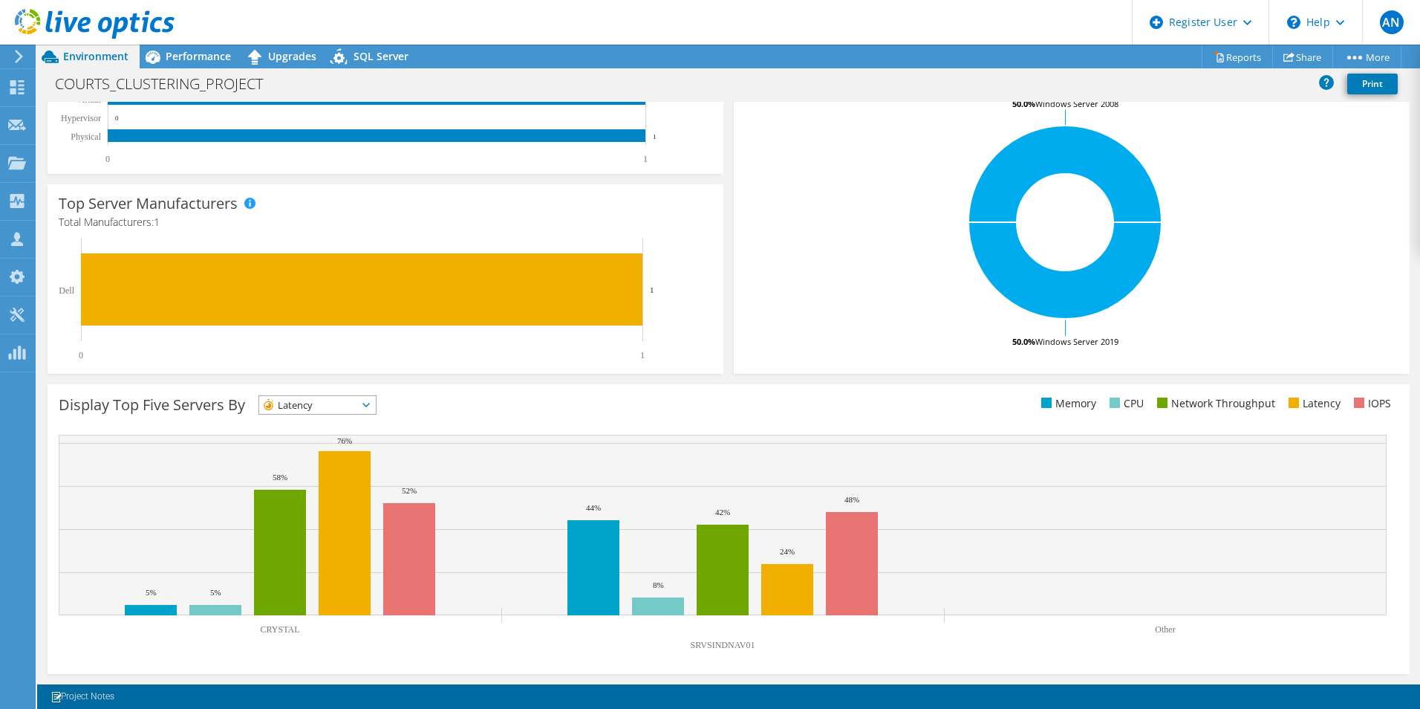
click at [333, 406] on span "Latency" at bounding box center [308, 405] width 98 height 18
click at [323, 476] on li "Network Throughput" at bounding box center [317, 486] width 117 height 21
click at [333, 410] on span "Network Throughput" at bounding box center [324, 405] width 131 height 18
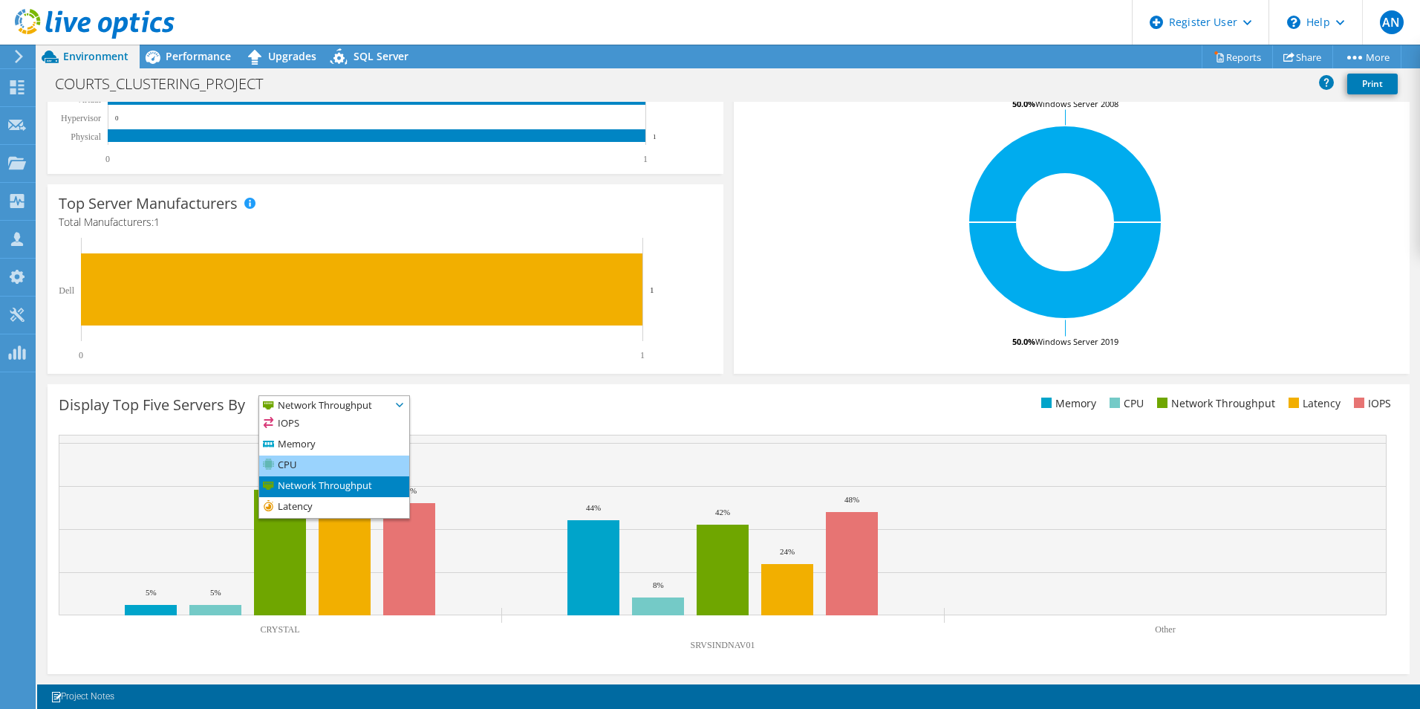
click at [314, 463] on li "CPU" at bounding box center [334, 465] width 150 height 21
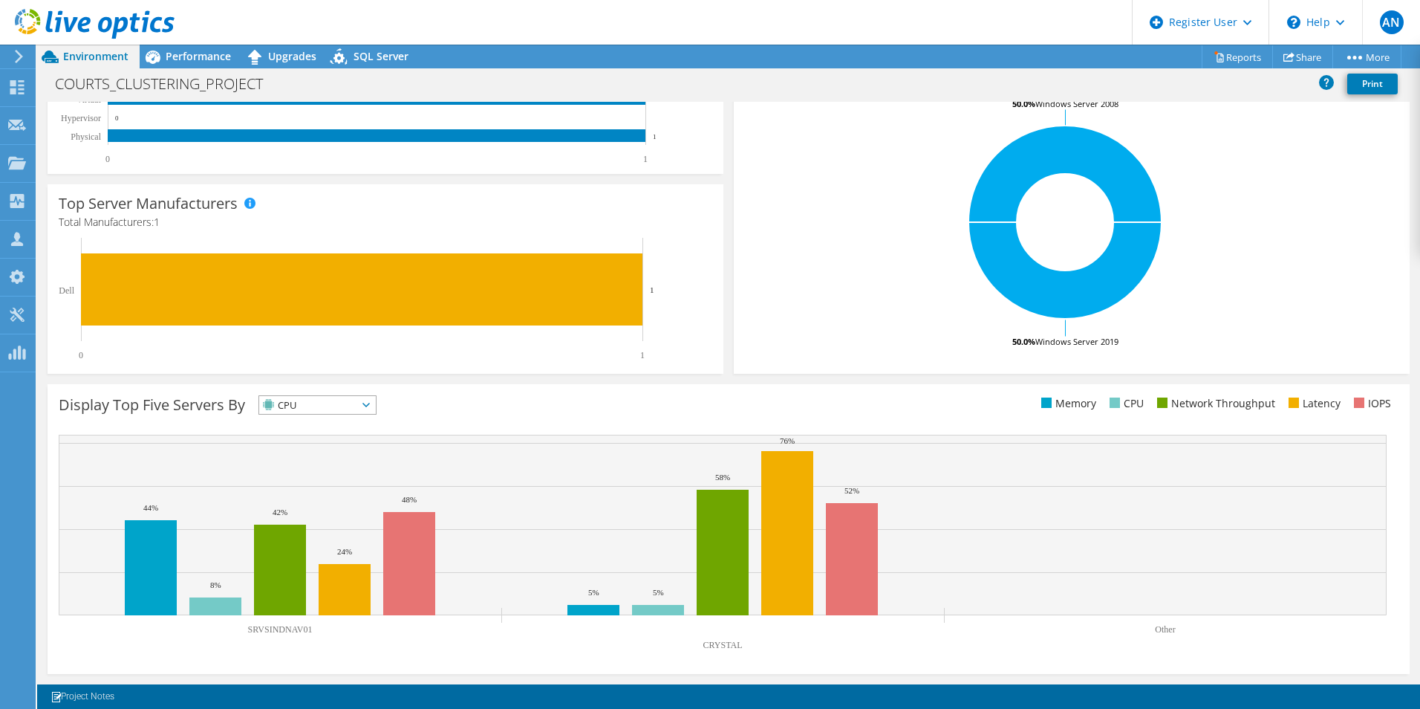
click at [337, 407] on span "CPU" at bounding box center [308, 405] width 98 height 18
click at [334, 445] on li "Memory" at bounding box center [317, 444] width 117 height 21
click at [343, 405] on span "Memory" at bounding box center [308, 405] width 98 height 18
click at [341, 420] on li "IOPS" at bounding box center [317, 424] width 117 height 21
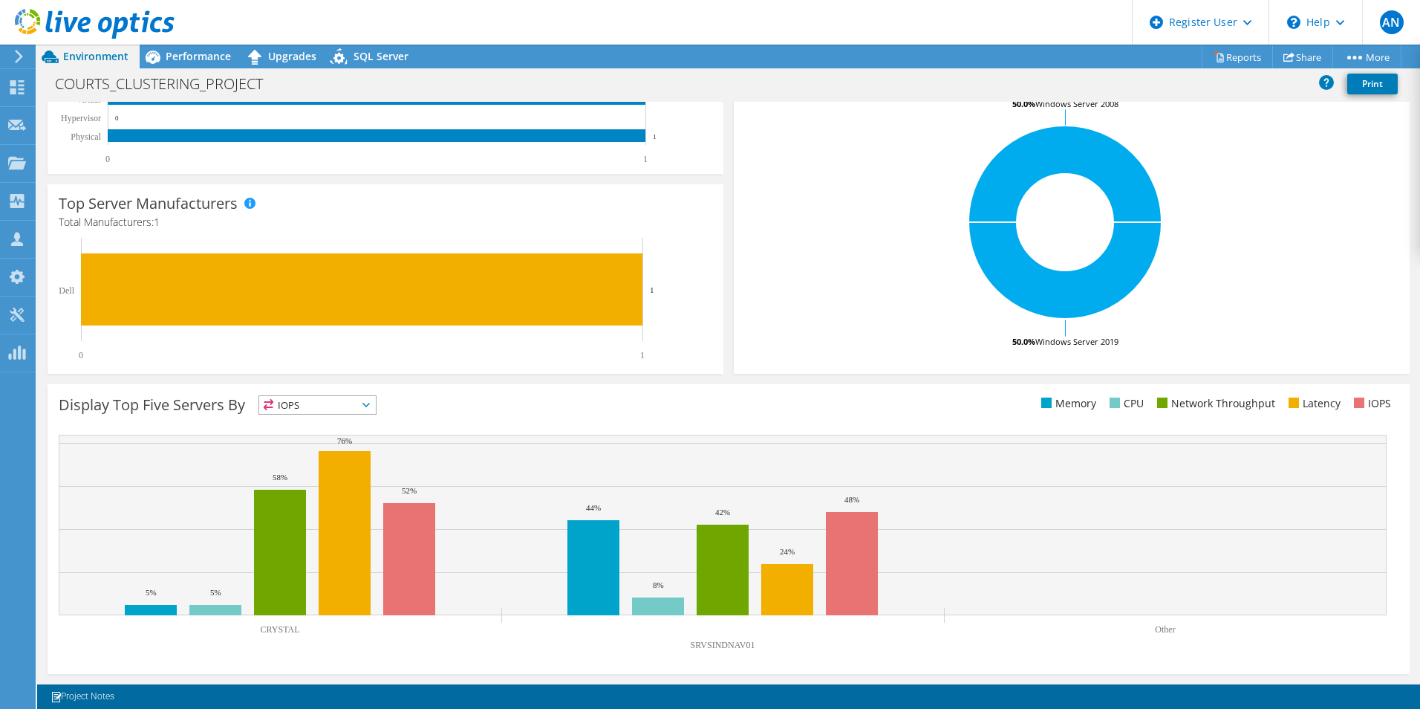
click at [582, 408] on div "Display Top Five Servers By IOPS IOPS" at bounding box center [394, 407] width 670 height 25
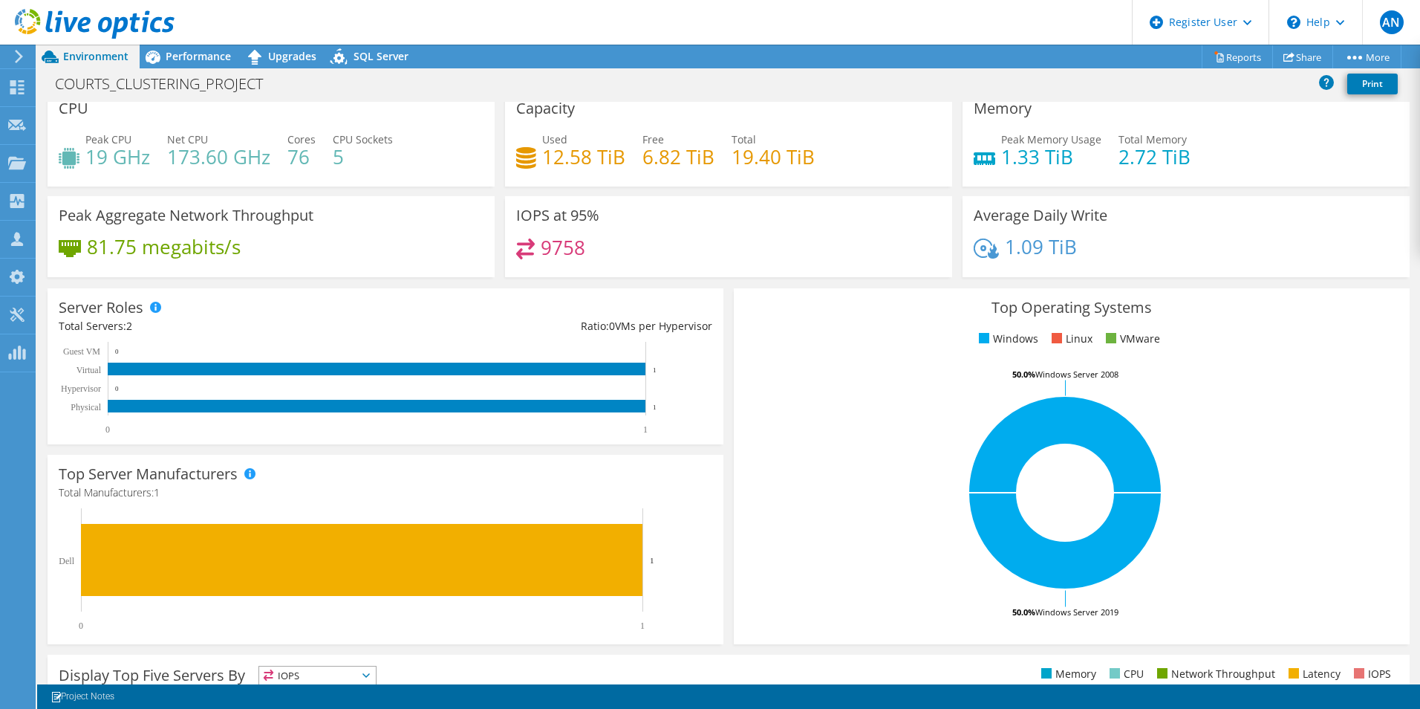
scroll to position [0, 0]
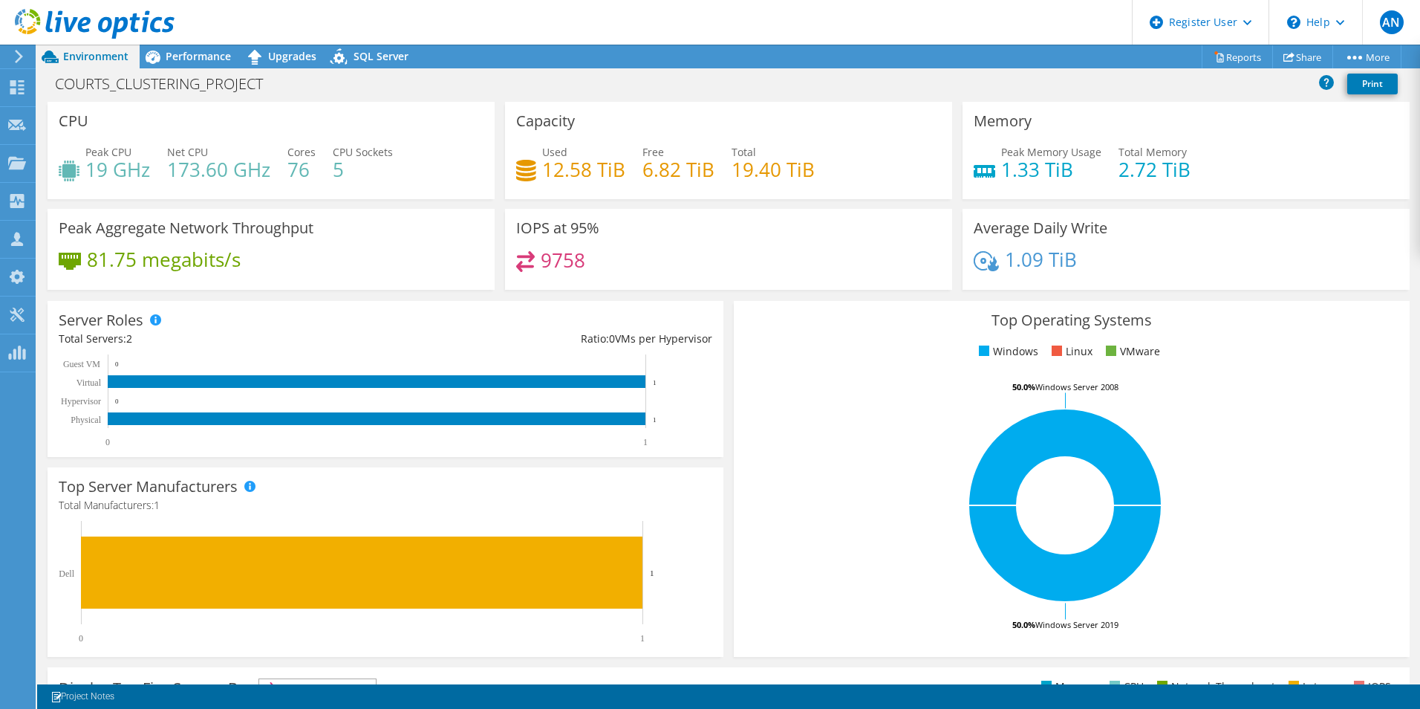
click at [1052, 348] on span at bounding box center [1057, 350] width 10 height 10
click at [965, 352] on ul "Windows Linux VMware" at bounding box center [1072, 351] width 654 height 17
click at [1134, 77] on icon at bounding box center [1326, 81] width 15 height 15
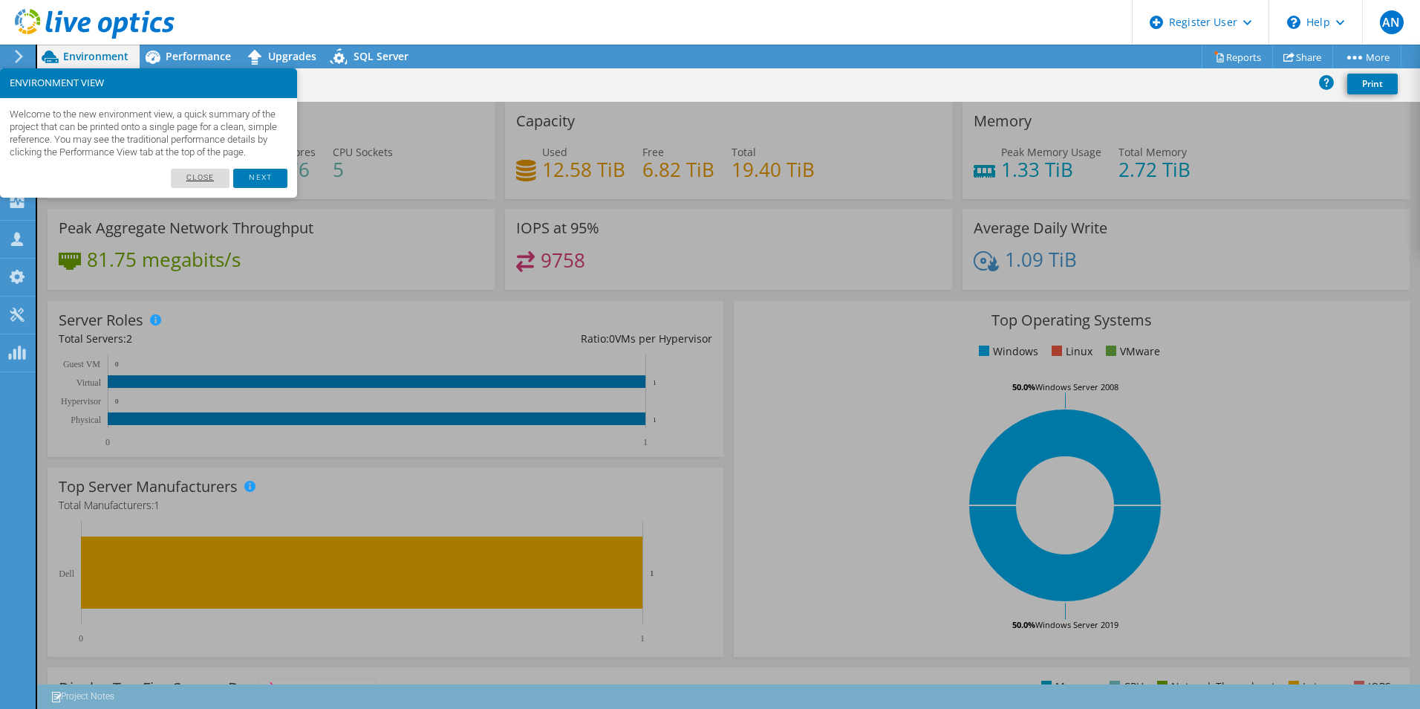
click at [206, 188] on link "Close" at bounding box center [200, 178] width 59 height 19
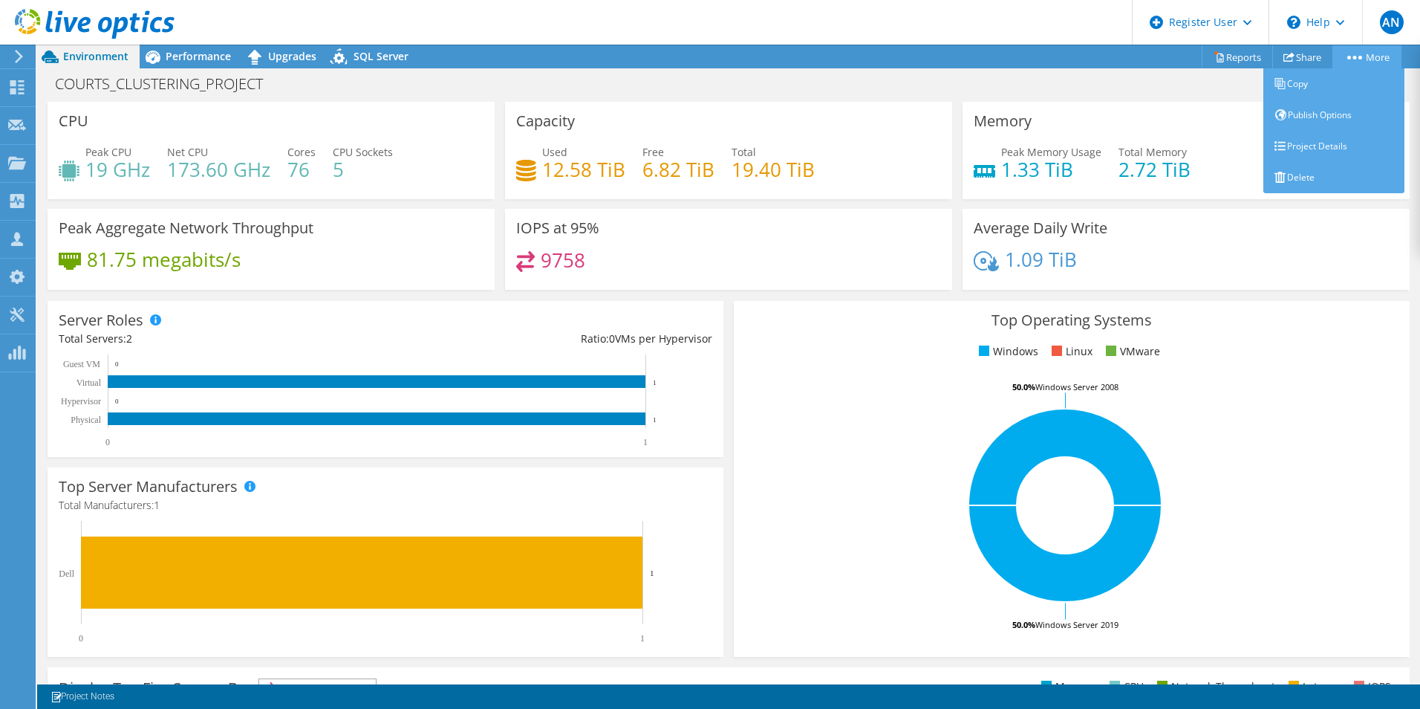
click at [1134, 62] on link "More" at bounding box center [1366, 56] width 69 height 23
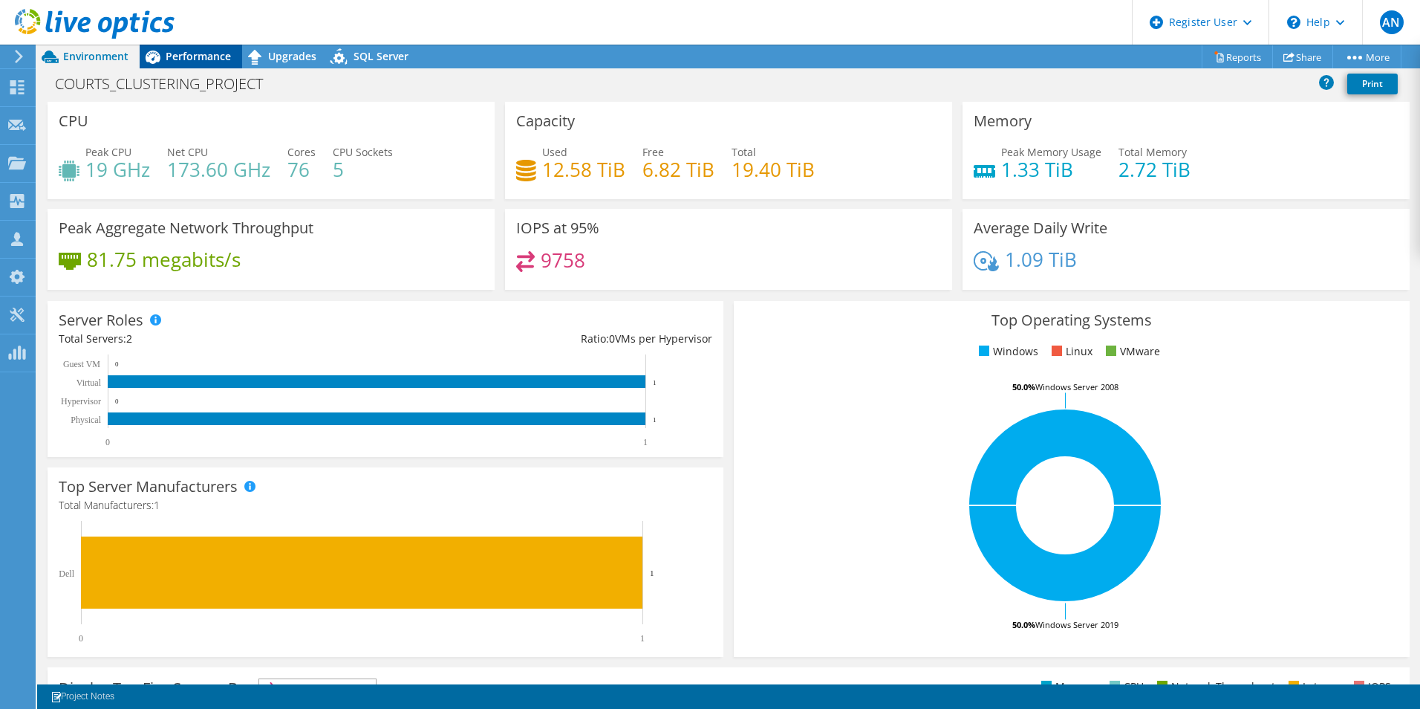
click at [169, 65] on div "Performance" at bounding box center [191, 57] width 102 height 24
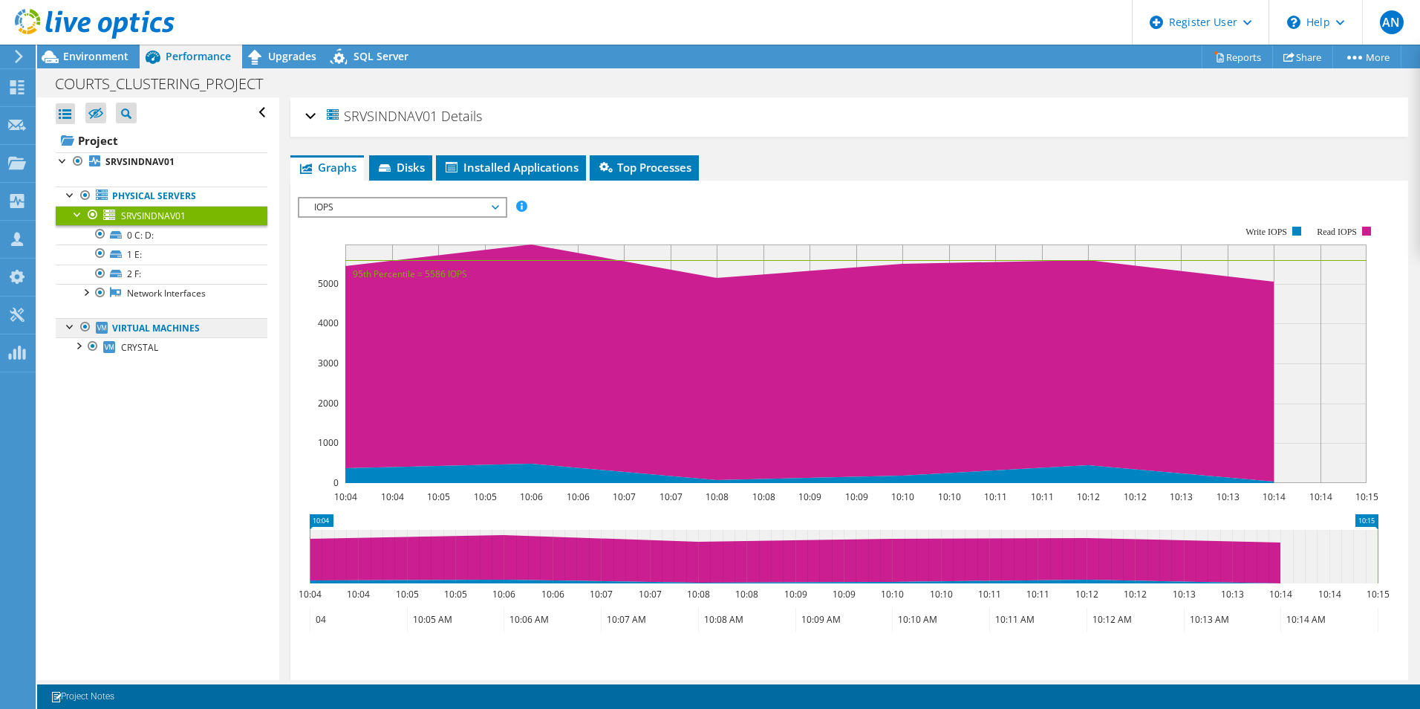
click at [180, 327] on link "Virtual Machines" at bounding box center [162, 327] width 212 height 19
click at [159, 340] on link "CRYSTAL" at bounding box center [162, 346] width 212 height 19
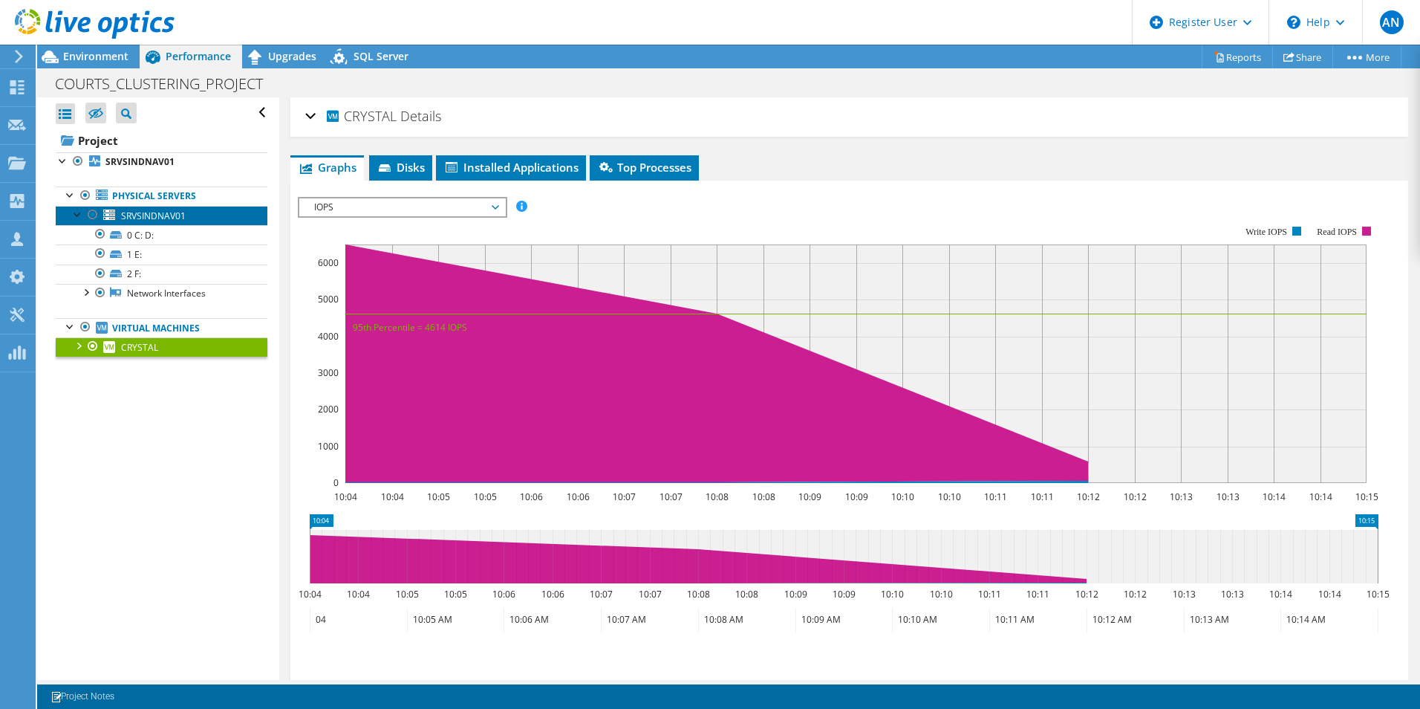
click at [180, 220] on span "SRVSINDNAV01" at bounding box center [153, 215] width 65 height 13
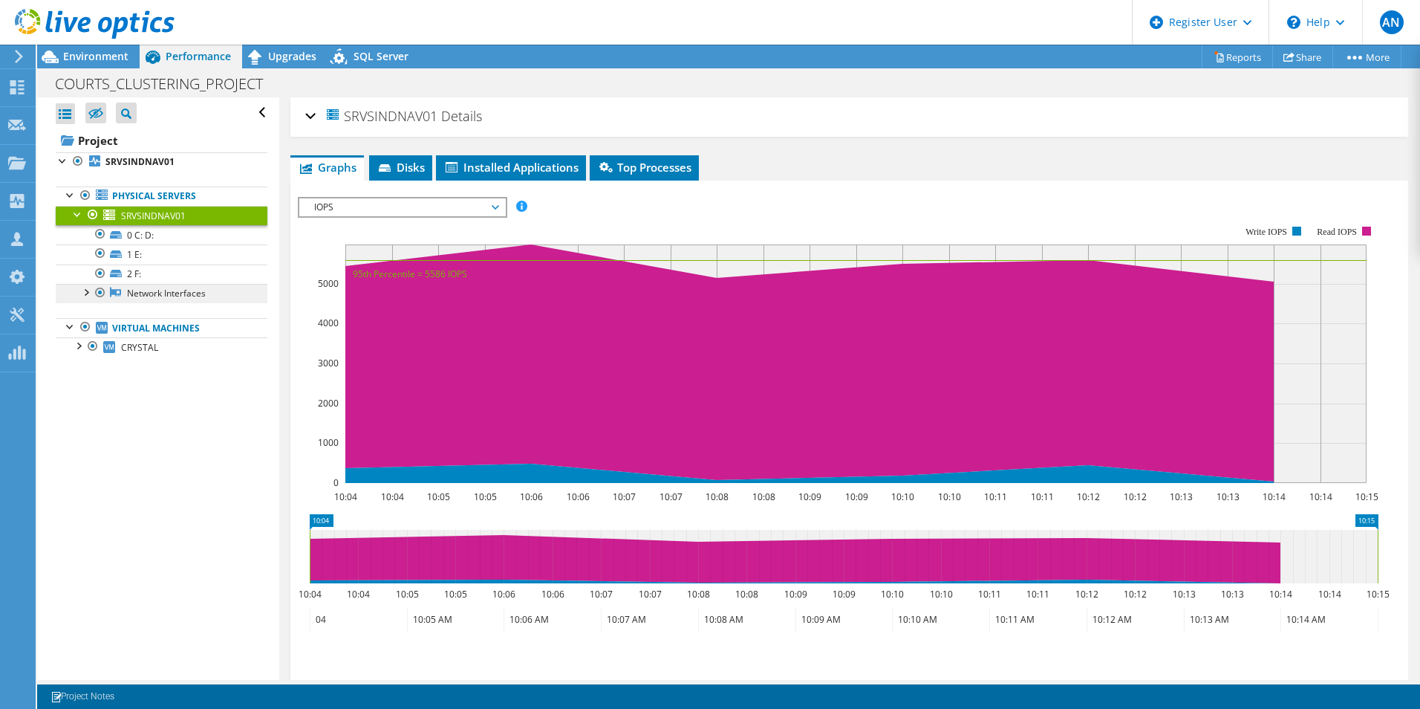
click at [215, 297] on link "Network Interfaces" at bounding box center [162, 293] width 212 height 19
click at [82, 299] on link "Network Interfaces" at bounding box center [162, 293] width 212 height 19
click at [85, 296] on div at bounding box center [85, 291] width 15 height 15
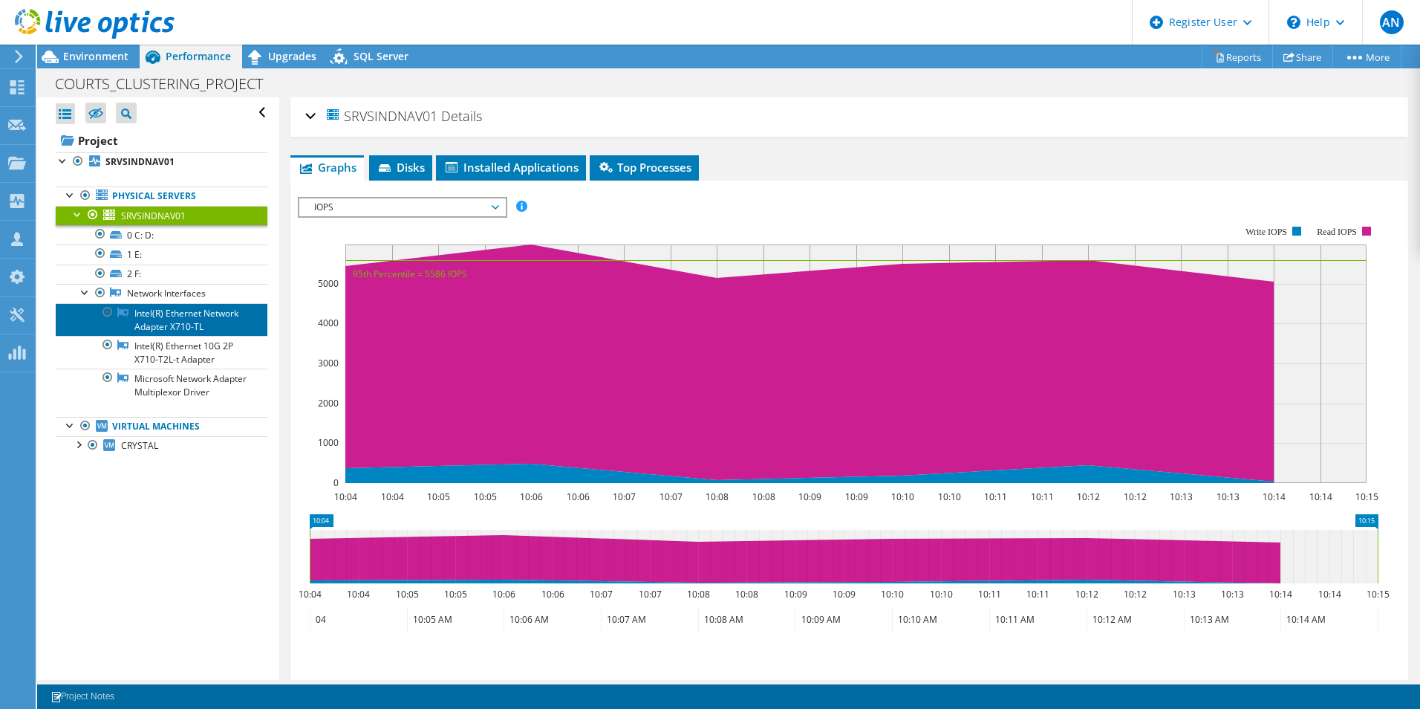
click at [171, 333] on link "Intel(R) Ethernet Network Adapter X710-TL" at bounding box center [162, 319] width 212 height 33
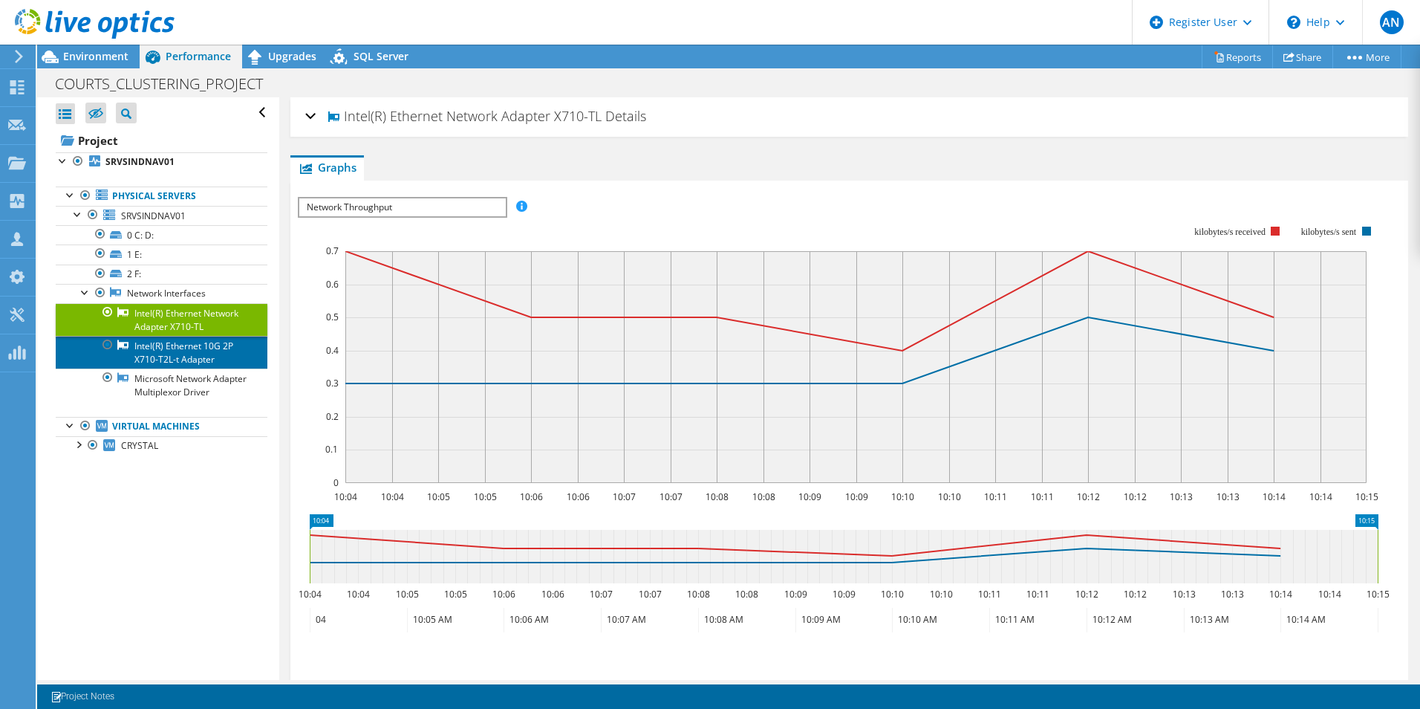
click at [192, 365] on link "Intel(R) Ethernet 10G 2P X710-T2L-t Adapter" at bounding box center [162, 352] width 212 height 33
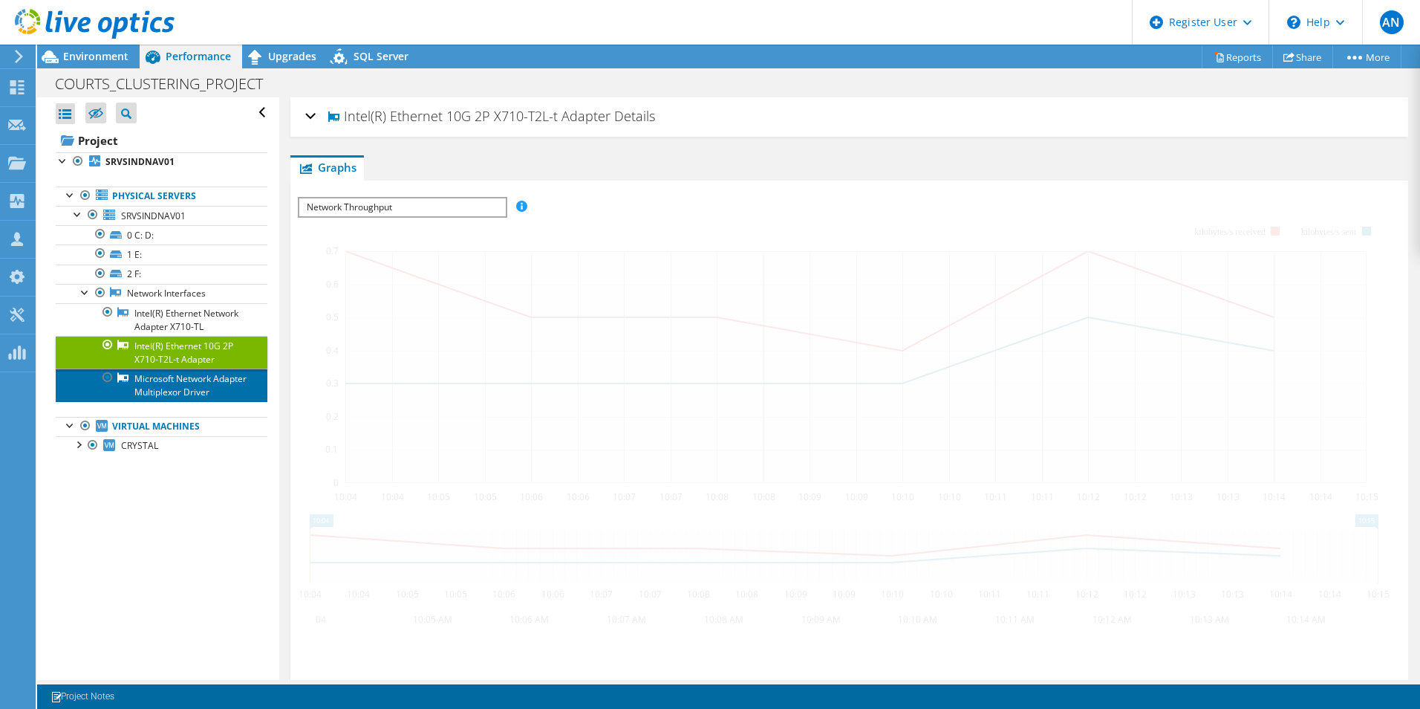
click at [198, 397] on link "Microsoft Network Adapter Multiplexor Driver" at bounding box center [162, 384] width 212 height 33
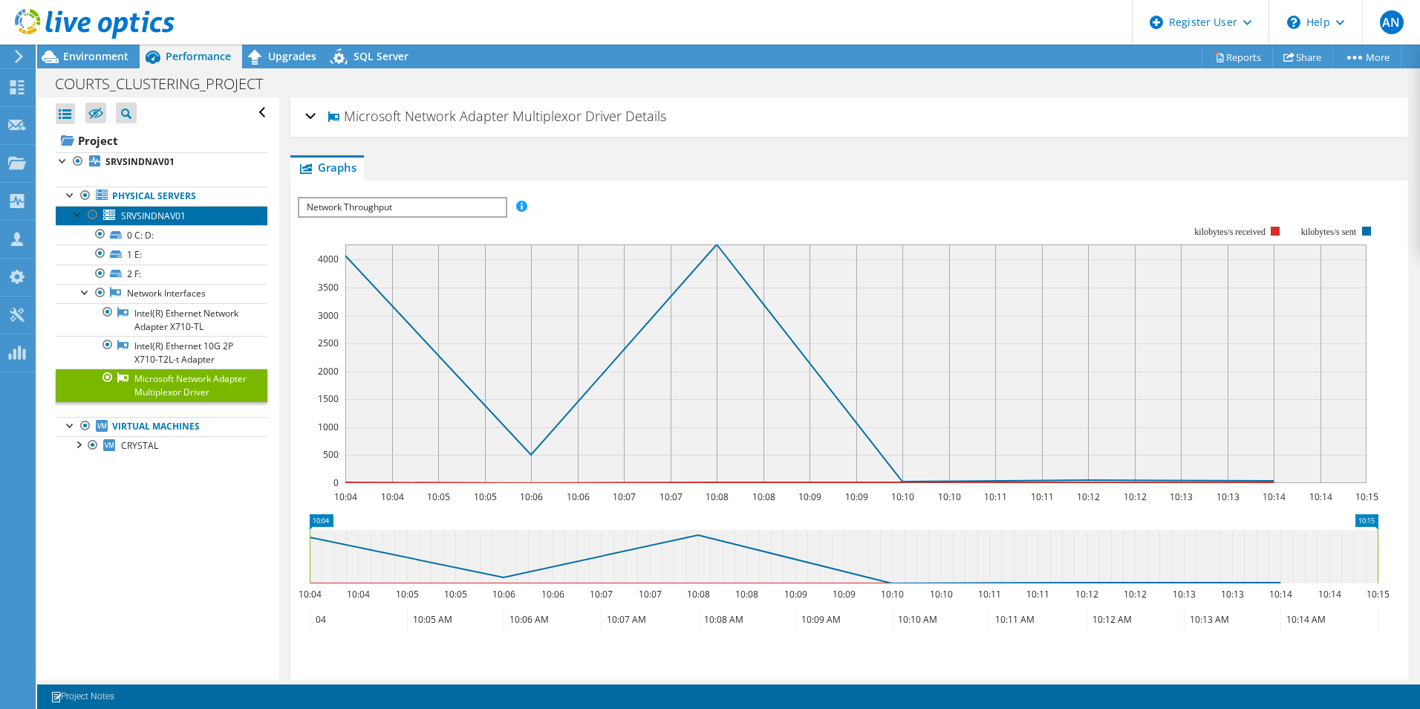
click at [181, 216] on span "SRVSINDNAV01" at bounding box center [153, 215] width 65 height 13
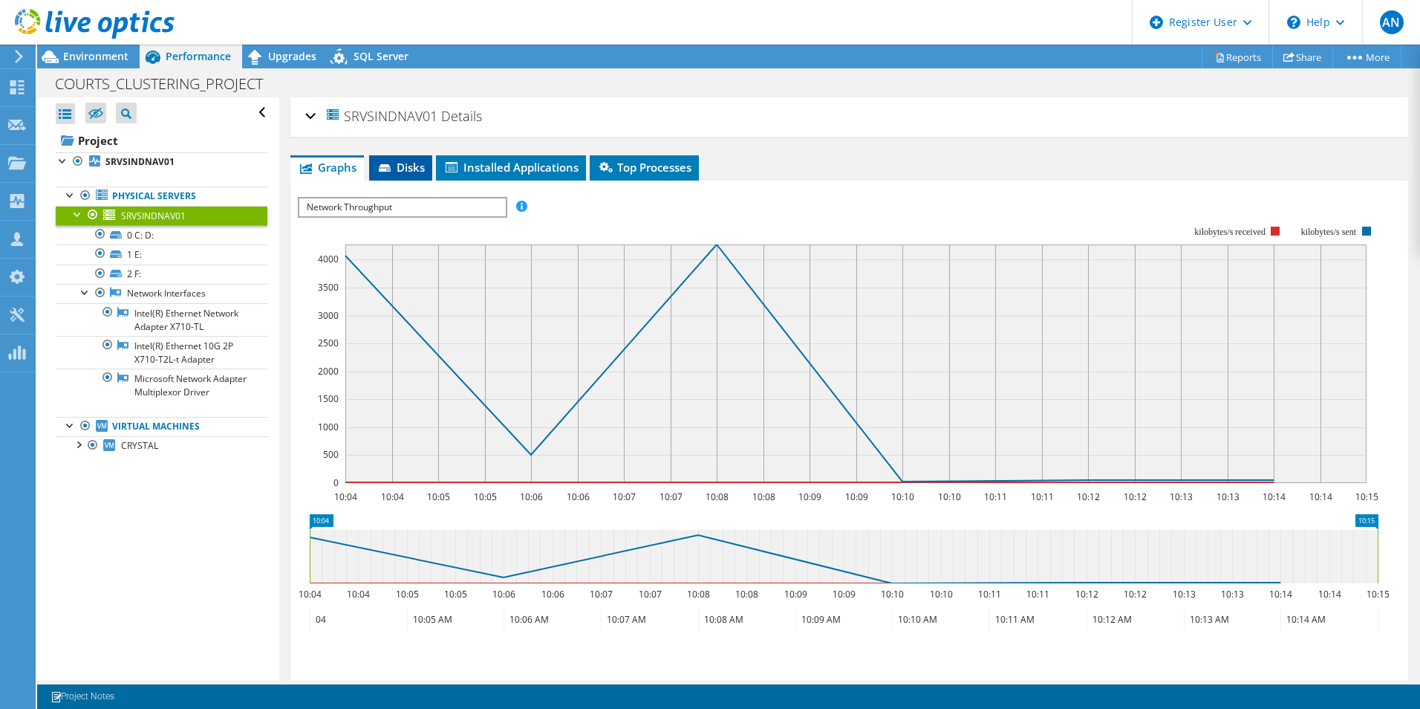
click at [394, 172] on span "Disks" at bounding box center [401, 167] width 48 height 15
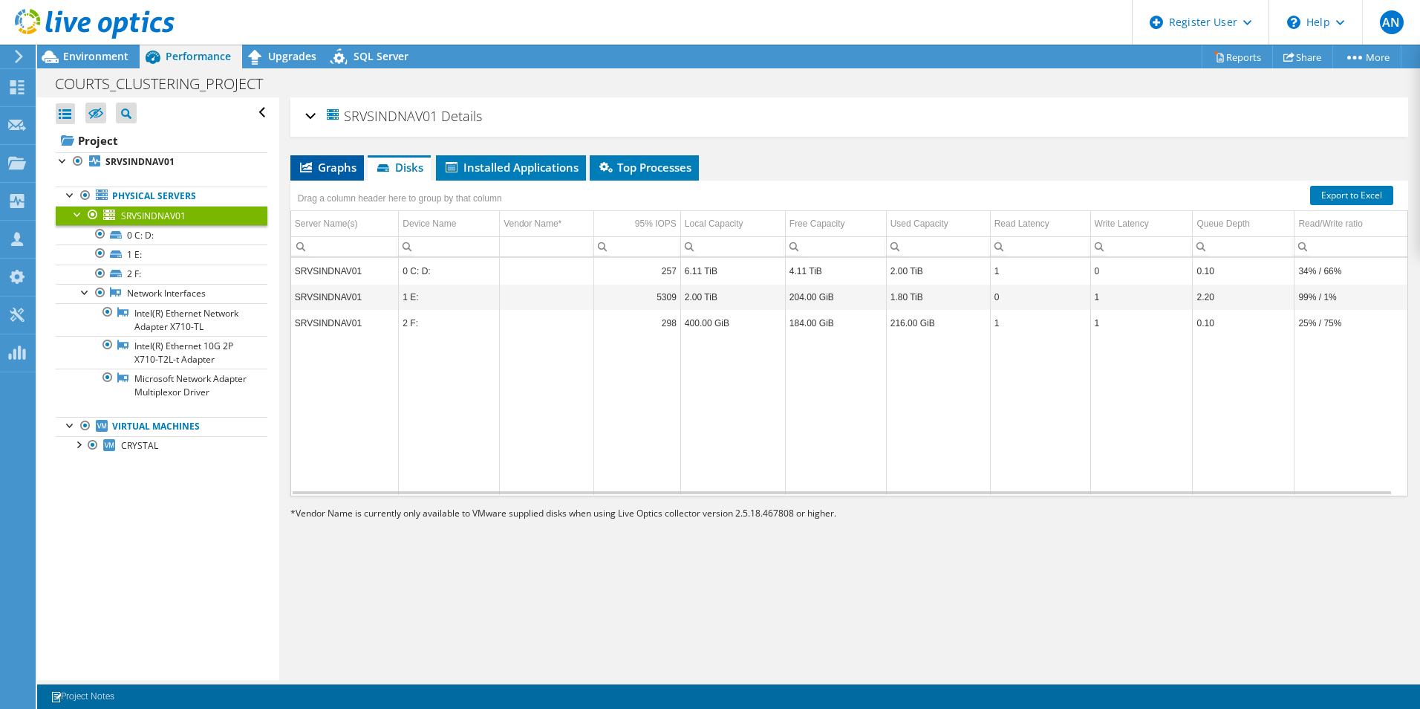
click at [339, 179] on li "Graphs" at bounding box center [327, 167] width 74 height 25
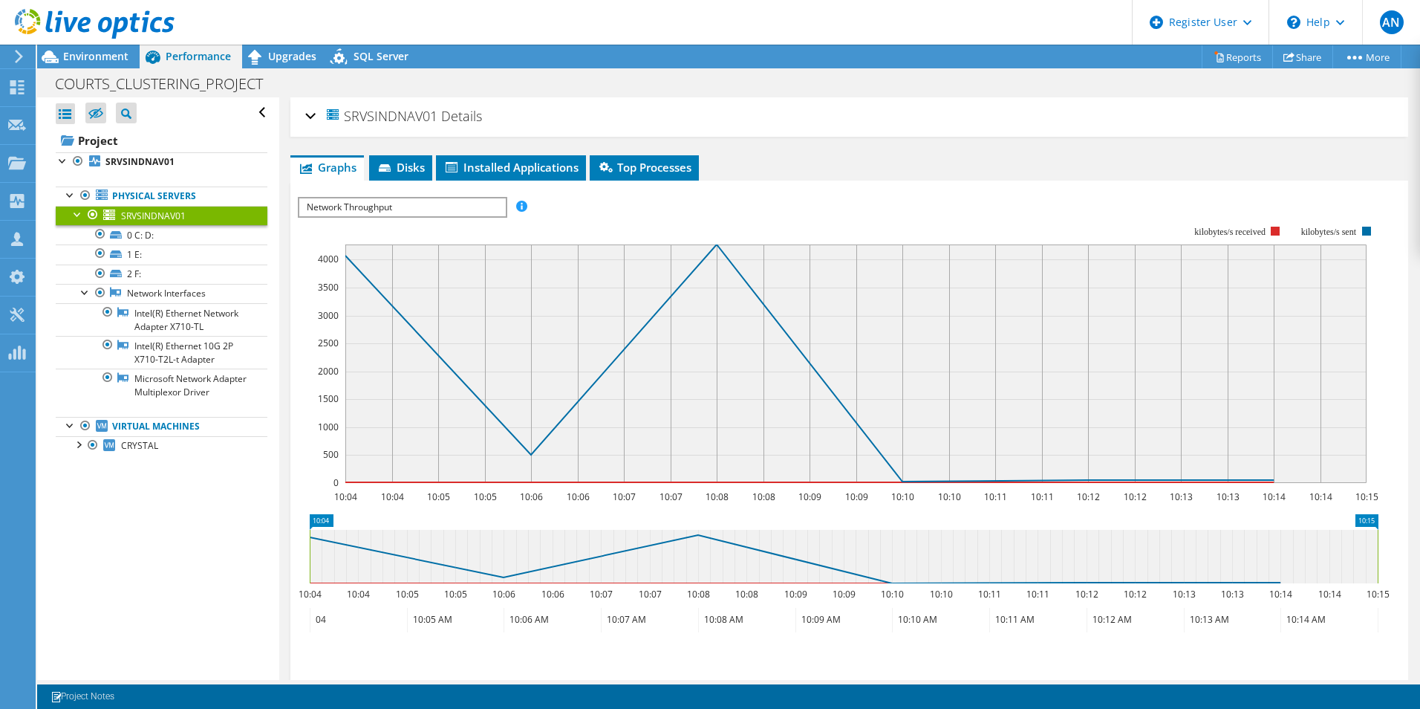
click at [460, 207] on span "Network Throughput" at bounding box center [402, 207] width 206 height 18
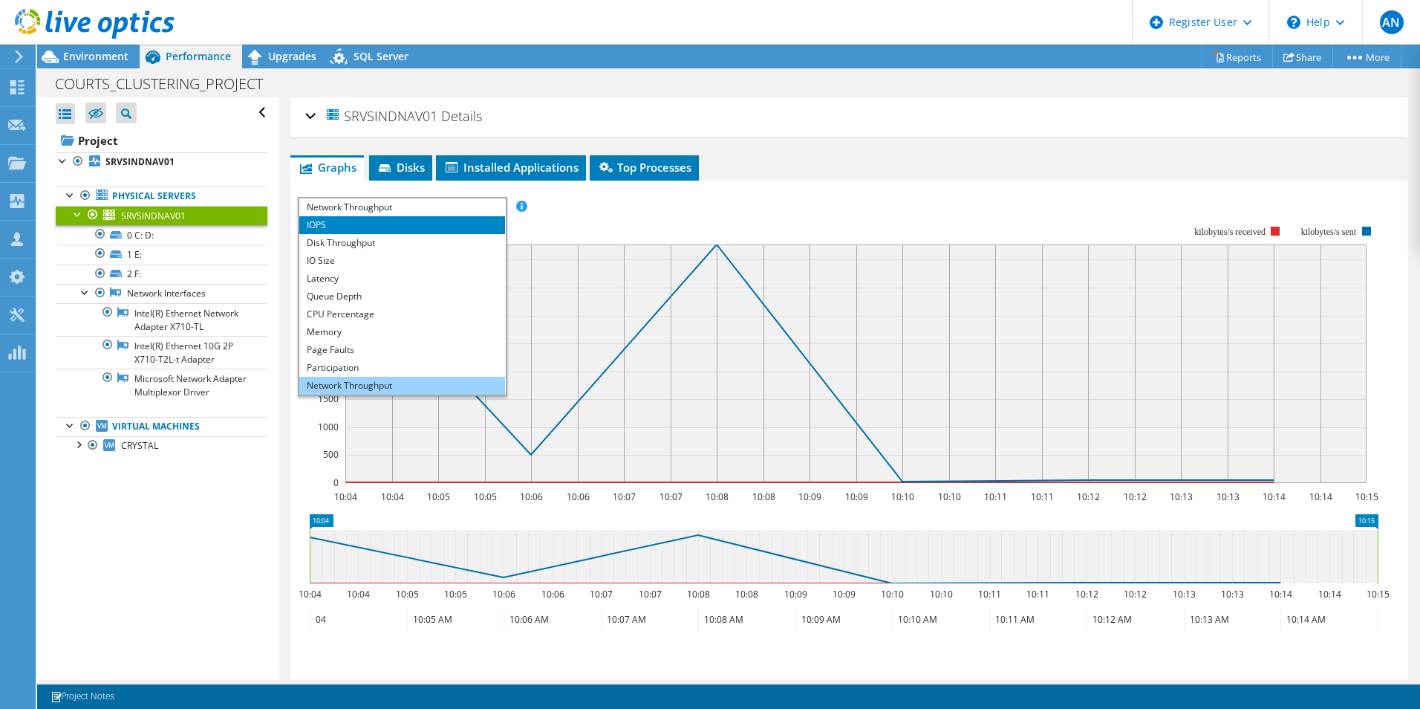
scroll to position [53, 0]
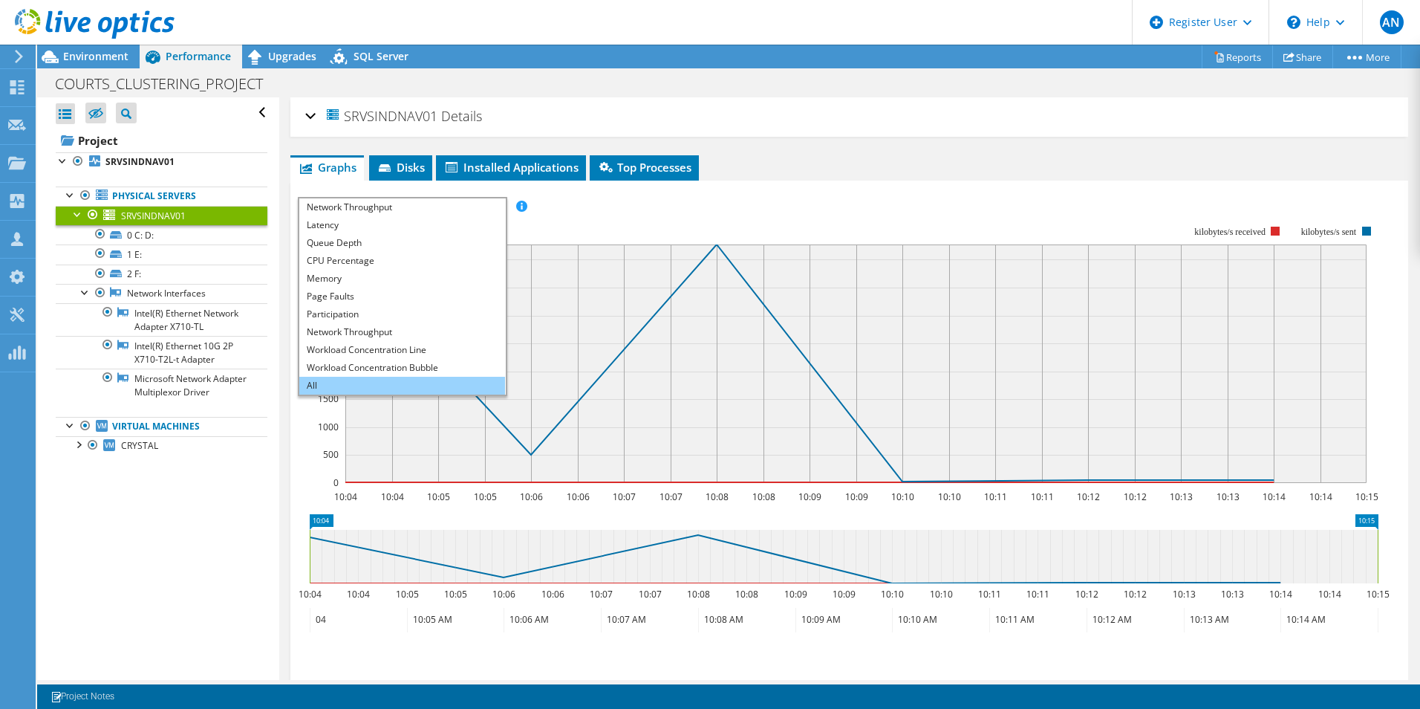
click at [414, 393] on li "All" at bounding box center [402, 386] width 206 height 18
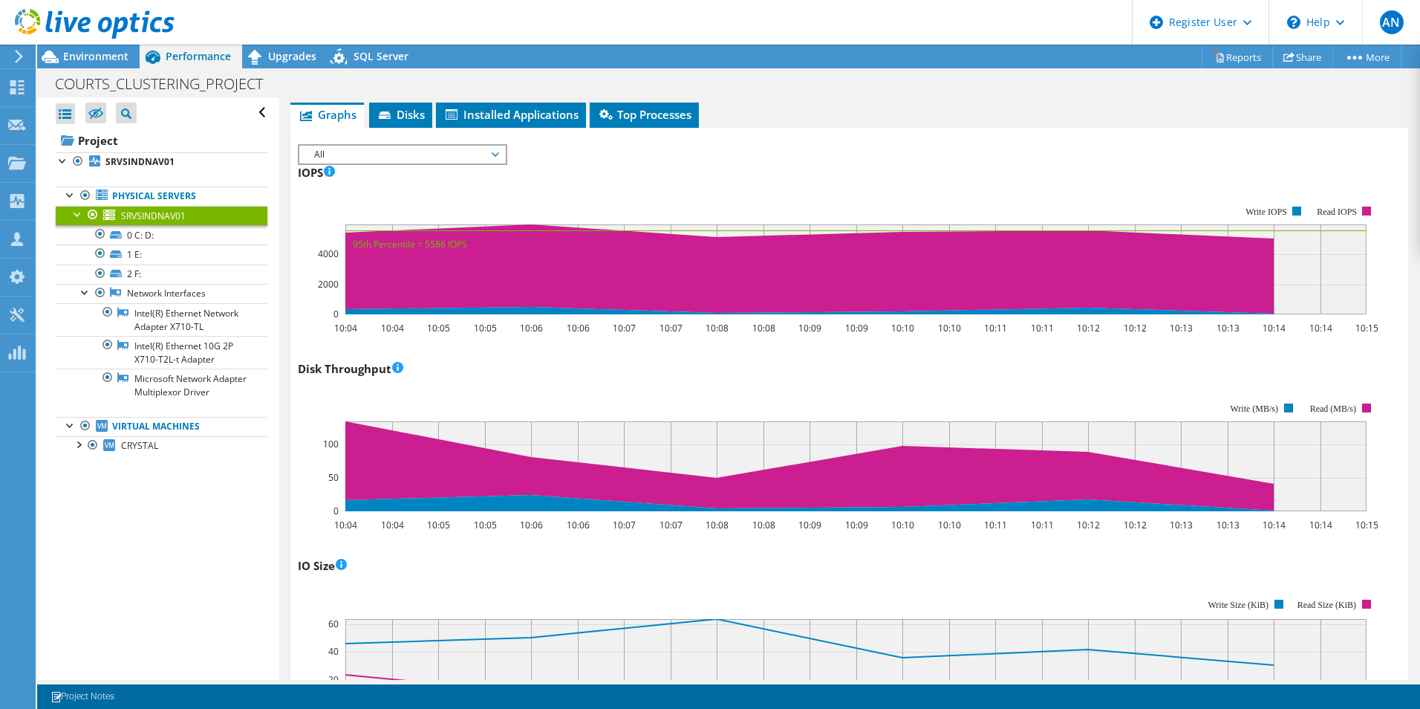
scroll to position [0, 0]
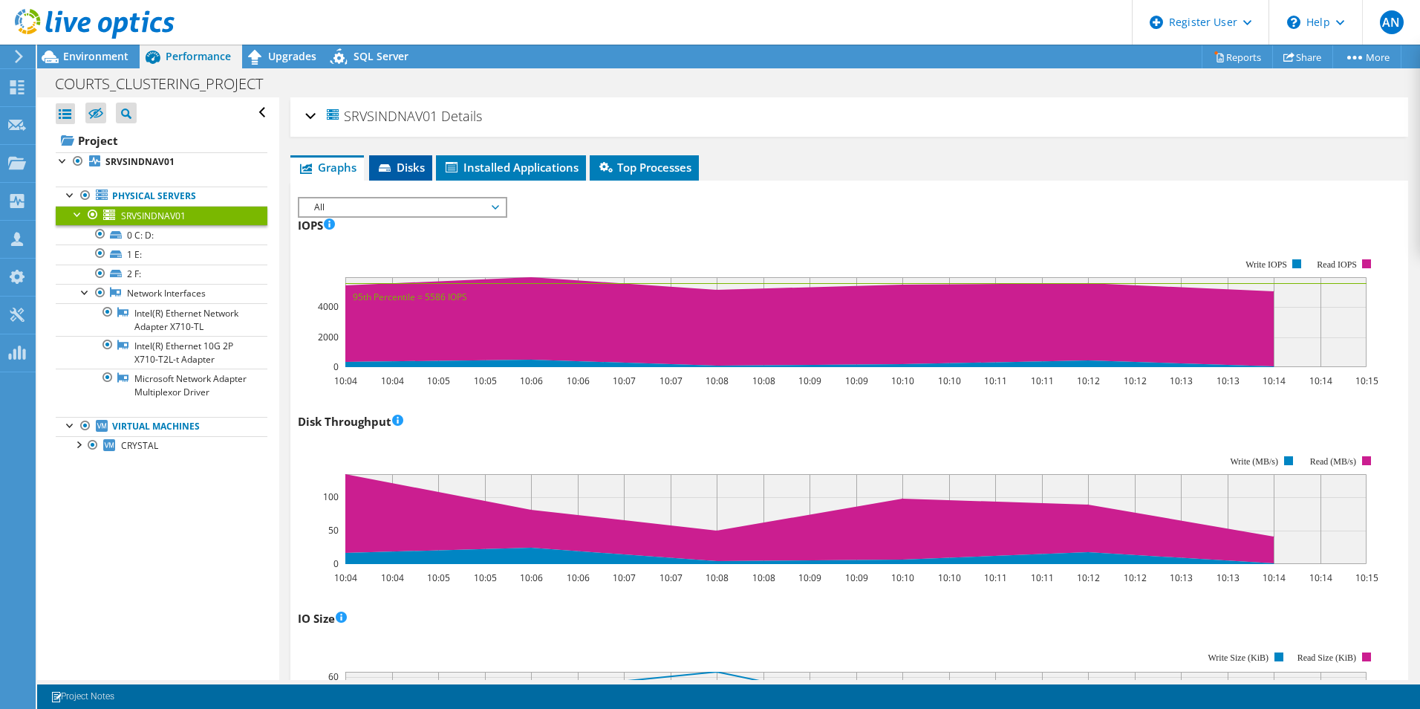
click at [417, 174] on span "Disks" at bounding box center [401, 167] width 48 height 15
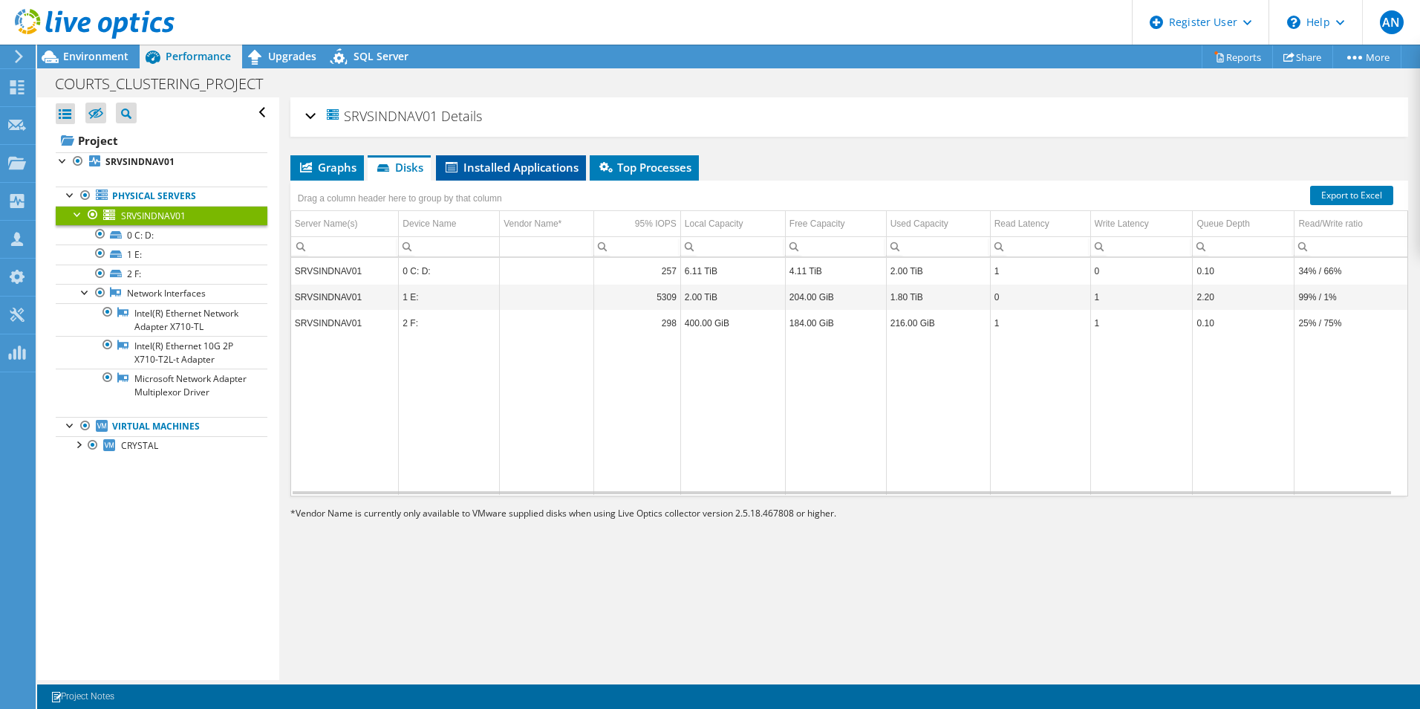
click at [537, 157] on li "Installed Applications" at bounding box center [511, 167] width 150 height 25
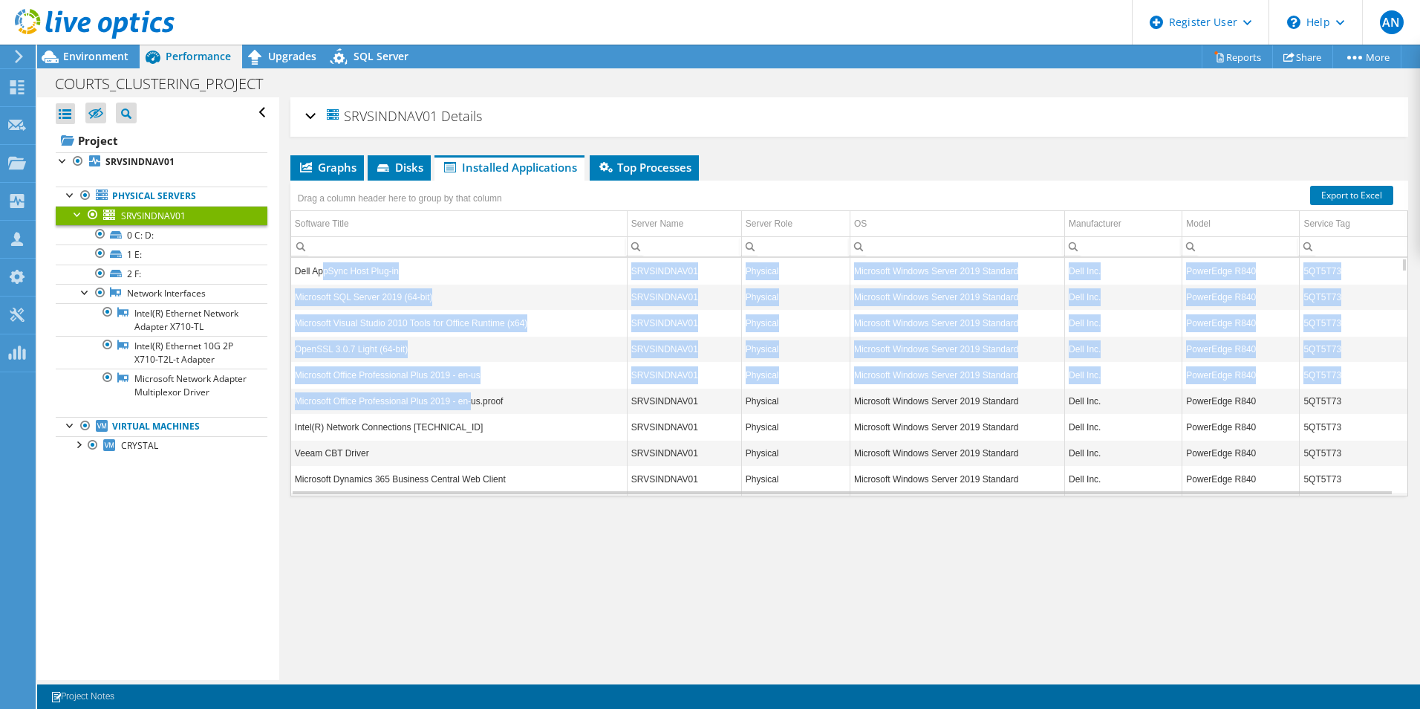
drag, startPoint x: 322, startPoint y: 273, endPoint x: 469, endPoint y: 394, distance: 189.9
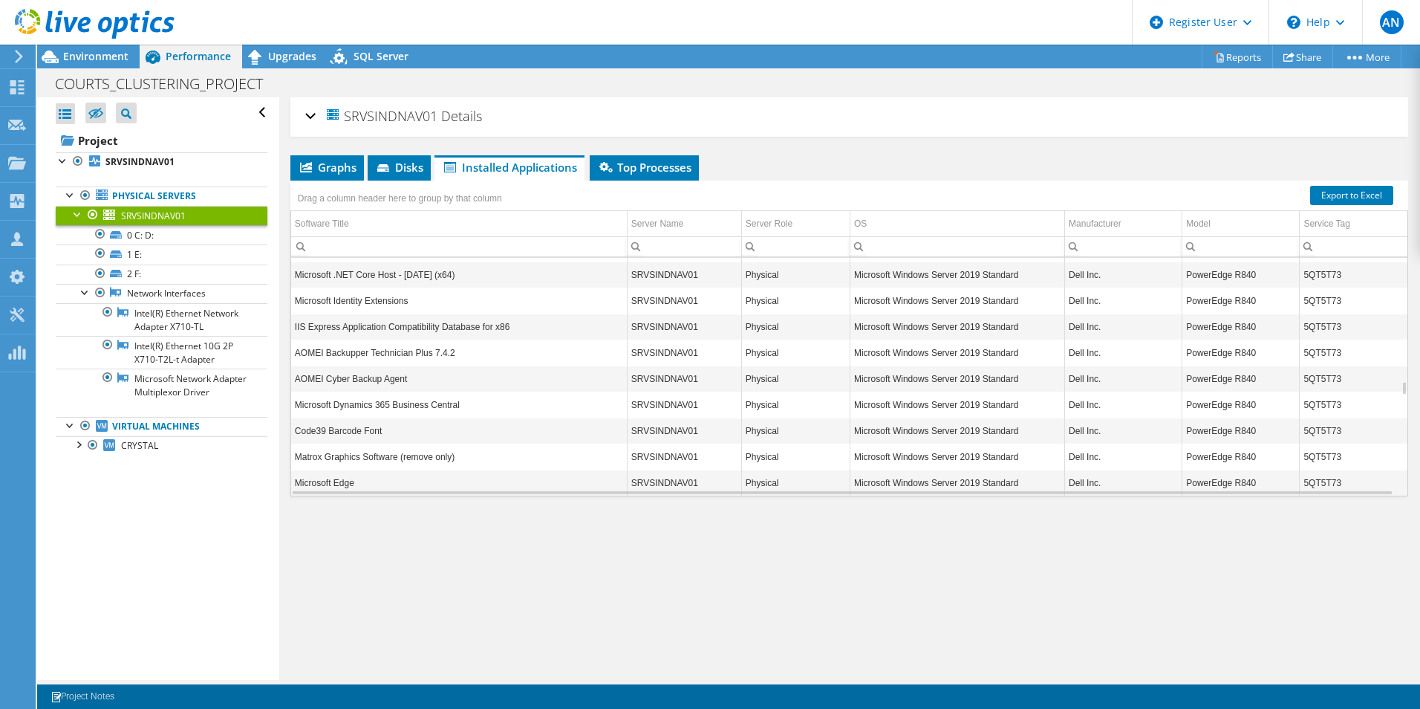
scroll to position [2585, 0]
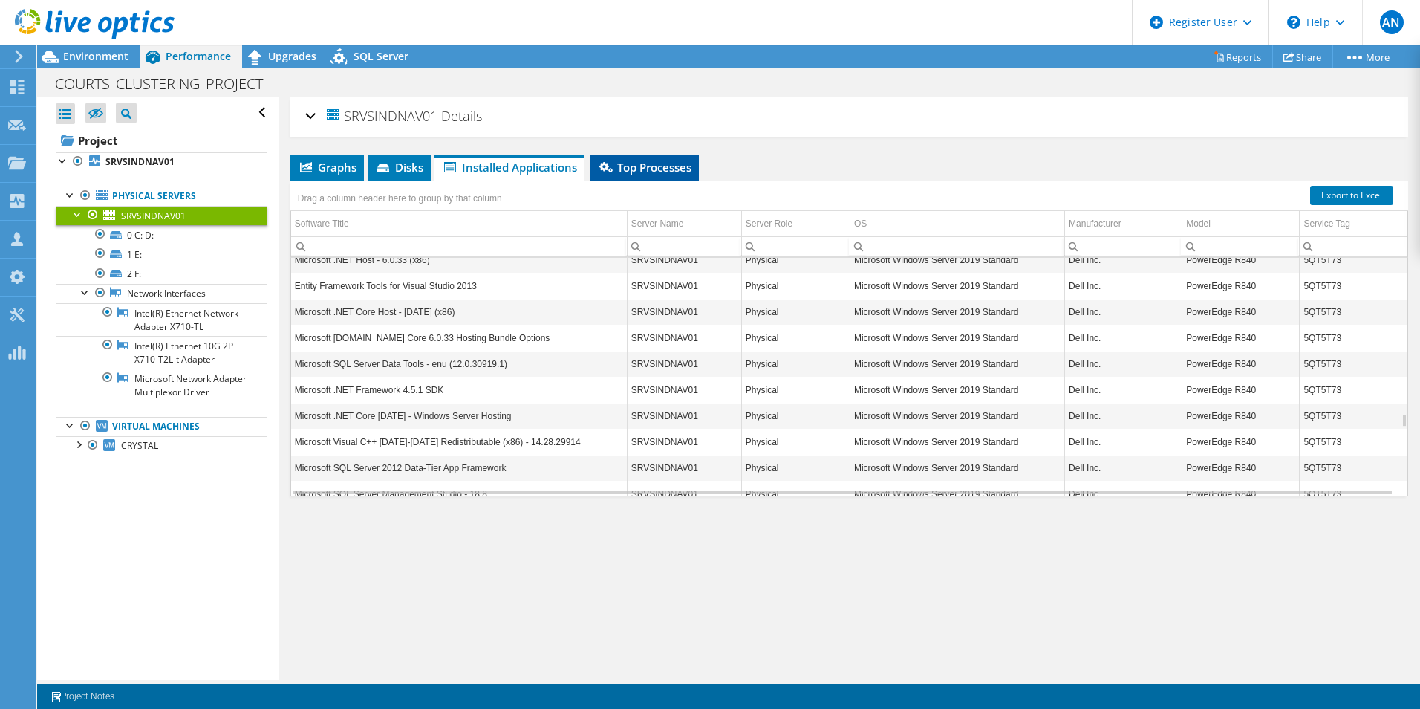
click at [640, 174] on span "Top Processes" at bounding box center [644, 167] width 94 height 15
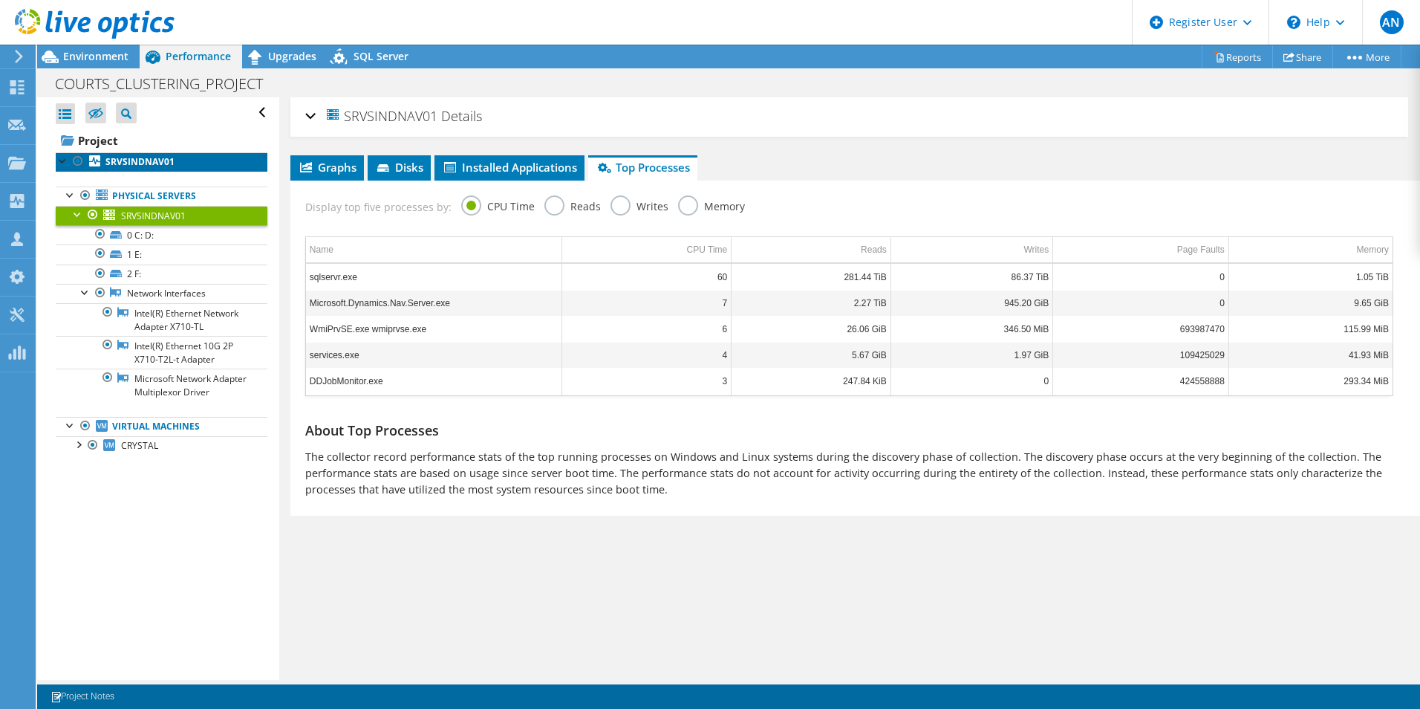
click at [146, 158] on b "SRVSINDNAV01" at bounding box center [139, 161] width 69 height 13
